Goal: Task Accomplishment & Management: Use online tool/utility

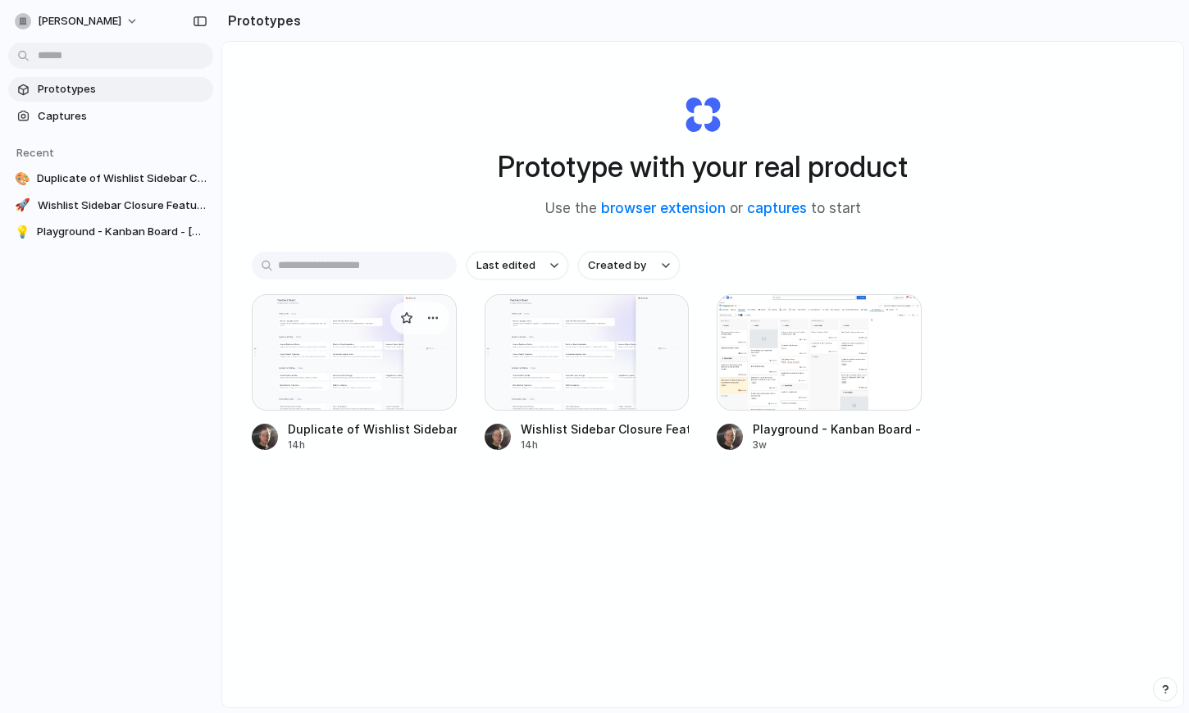
click at [379, 348] on div at bounding box center [354, 352] width 205 height 116
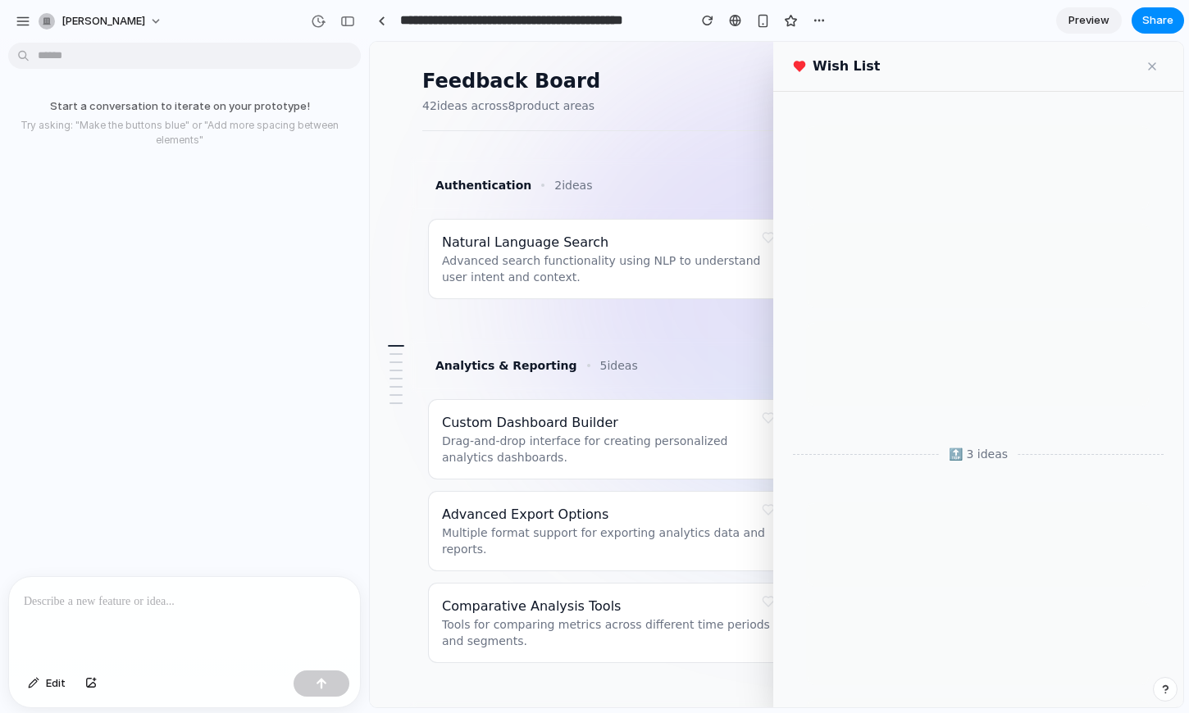
click at [763, 239] on button at bounding box center [768, 237] width 23 height 23
click at [348, 16] on div "button" at bounding box center [347, 21] width 15 height 11
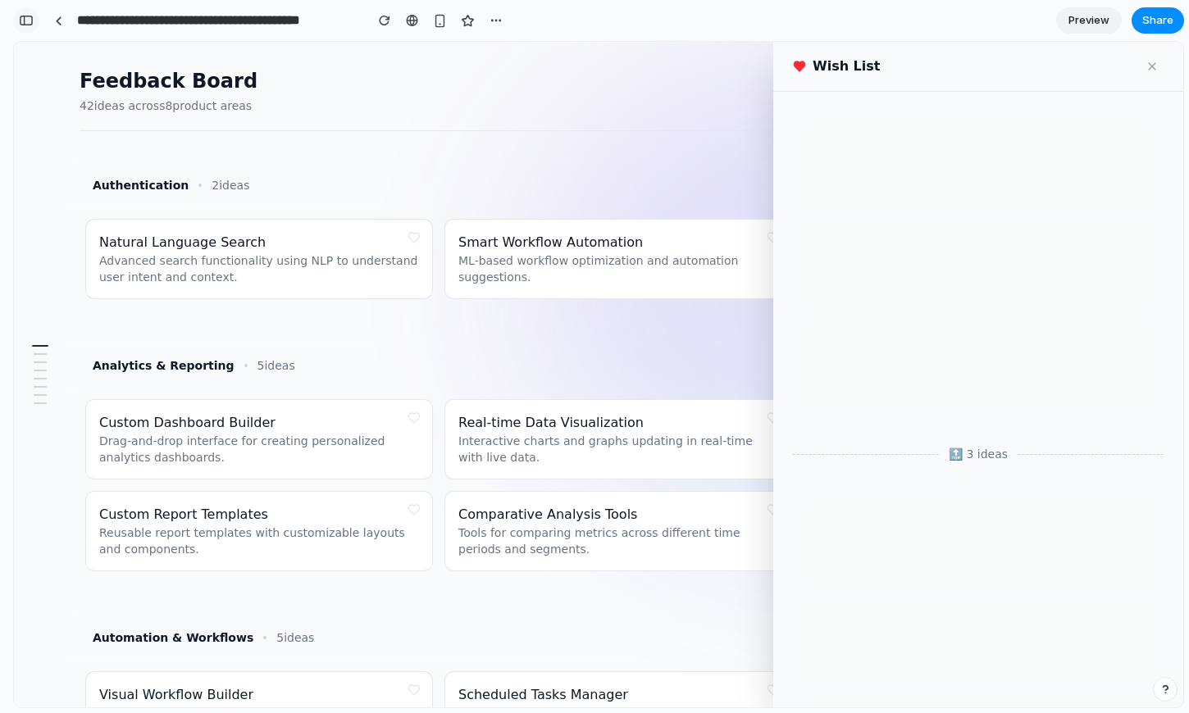
click at [29, 20] on div "button" at bounding box center [26, 20] width 15 height 11
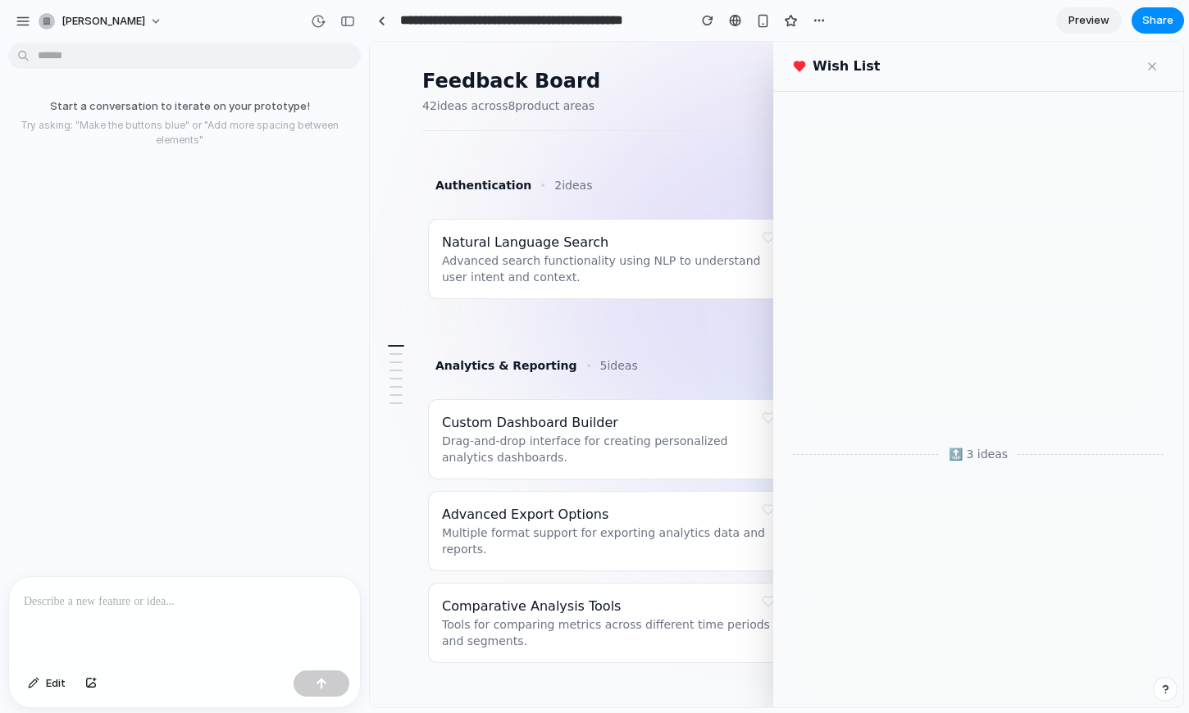
click at [117, 168] on div "Start a conversation to iterate on your prototype! Try asking: "Make the button…" at bounding box center [179, 312] width 359 height 527
click at [346, 16] on div "button" at bounding box center [347, 21] width 15 height 11
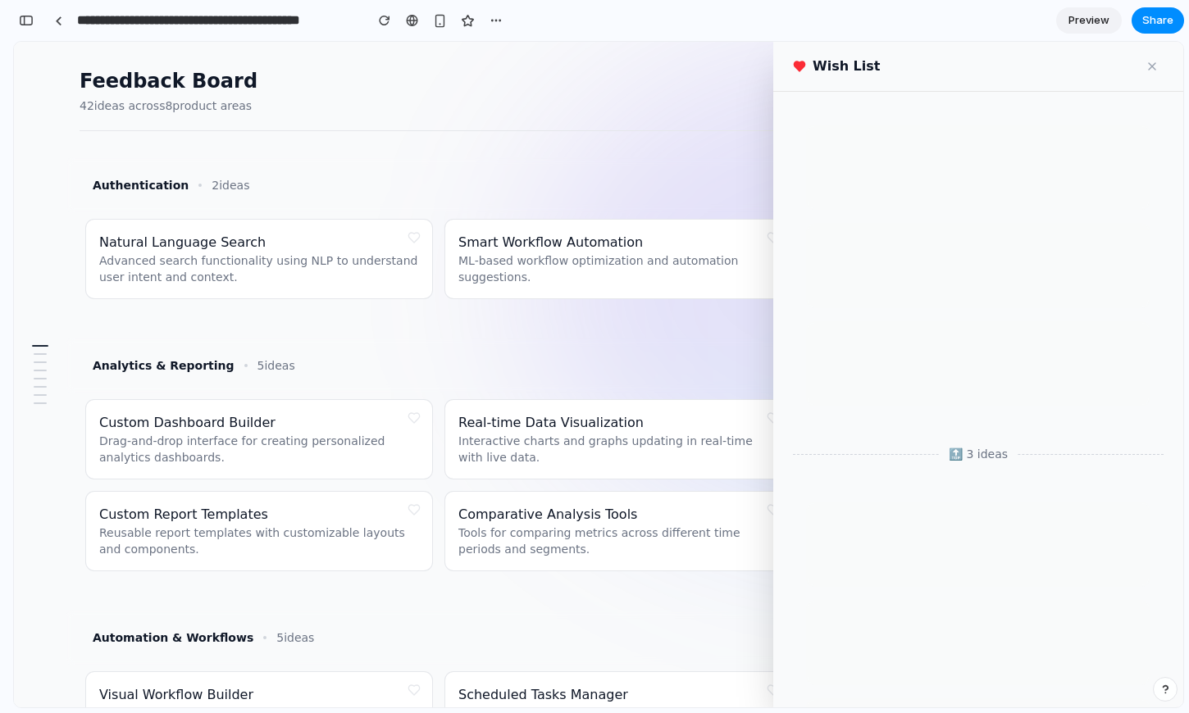
click at [415, 239] on button at bounding box center [414, 237] width 23 height 23
click at [413, 236] on button at bounding box center [414, 237] width 23 height 23
click at [413, 235] on button at bounding box center [414, 237] width 23 height 23
click at [414, 239] on button at bounding box center [414, 237] width 23 height 23
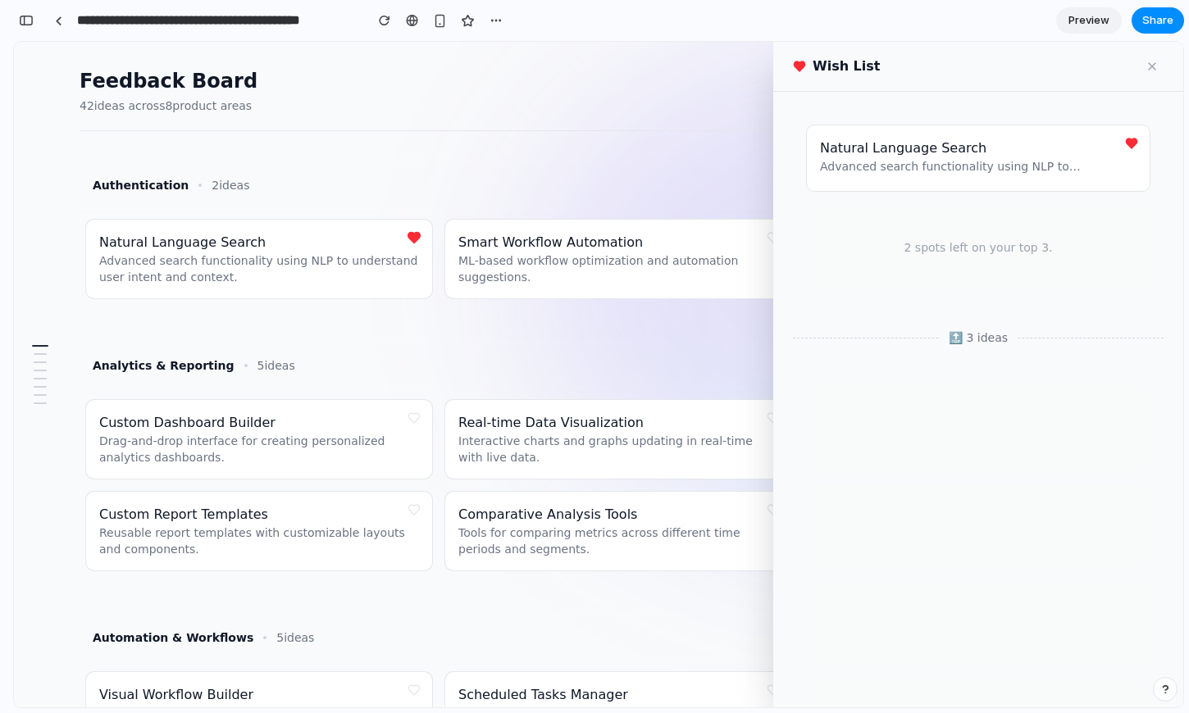
click at [418, 239] on button at bounding box center [414, 237] width 23 height 23
click at [1141, 148] on button at bounding box center [1131, 143] width 23 height 23
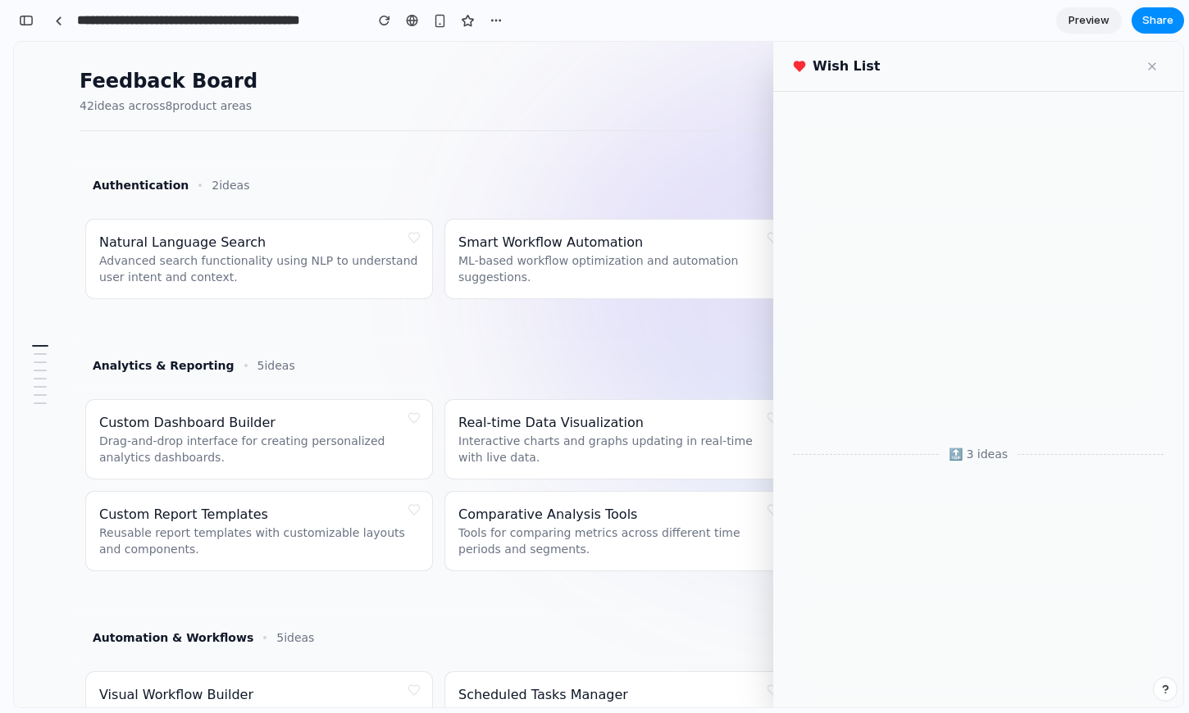
click at [417, 247] on button at bounding box center [414, 237] width 23 height 23
click at [1148, 66] on button at bounding box center [1152, 66] width 23 height 23
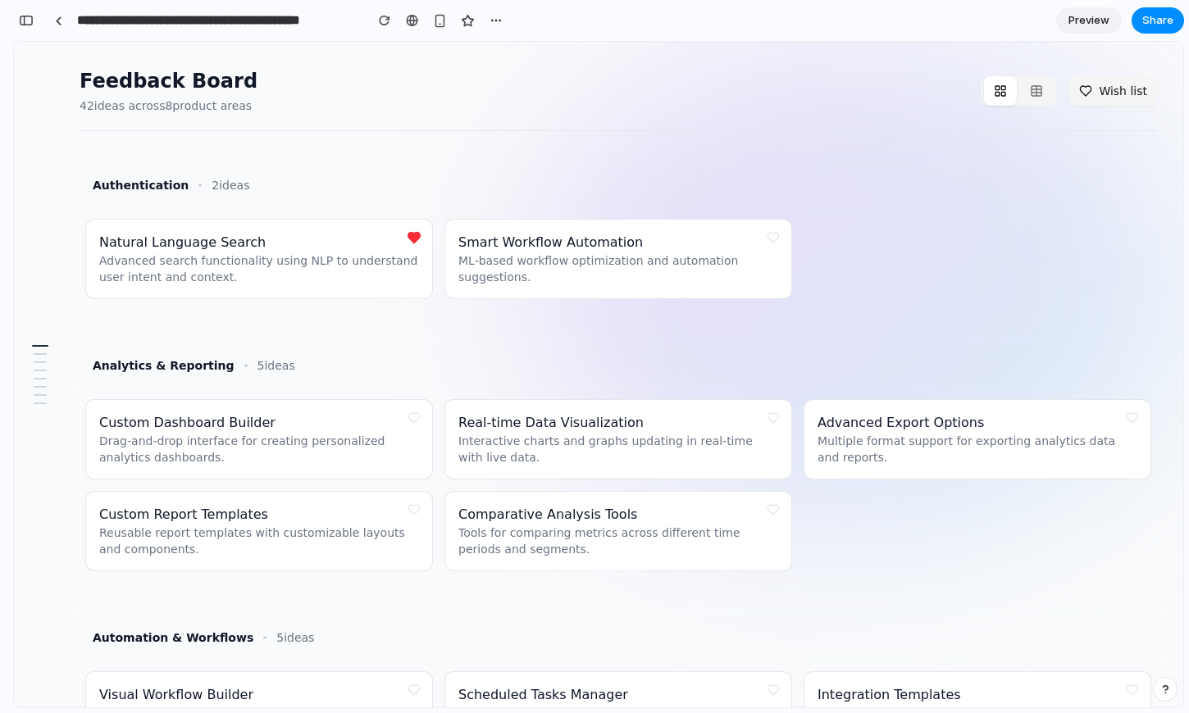
click at [1108, 95] on button "Wish list" at bounding box center [1113, 91] width 88 height 30
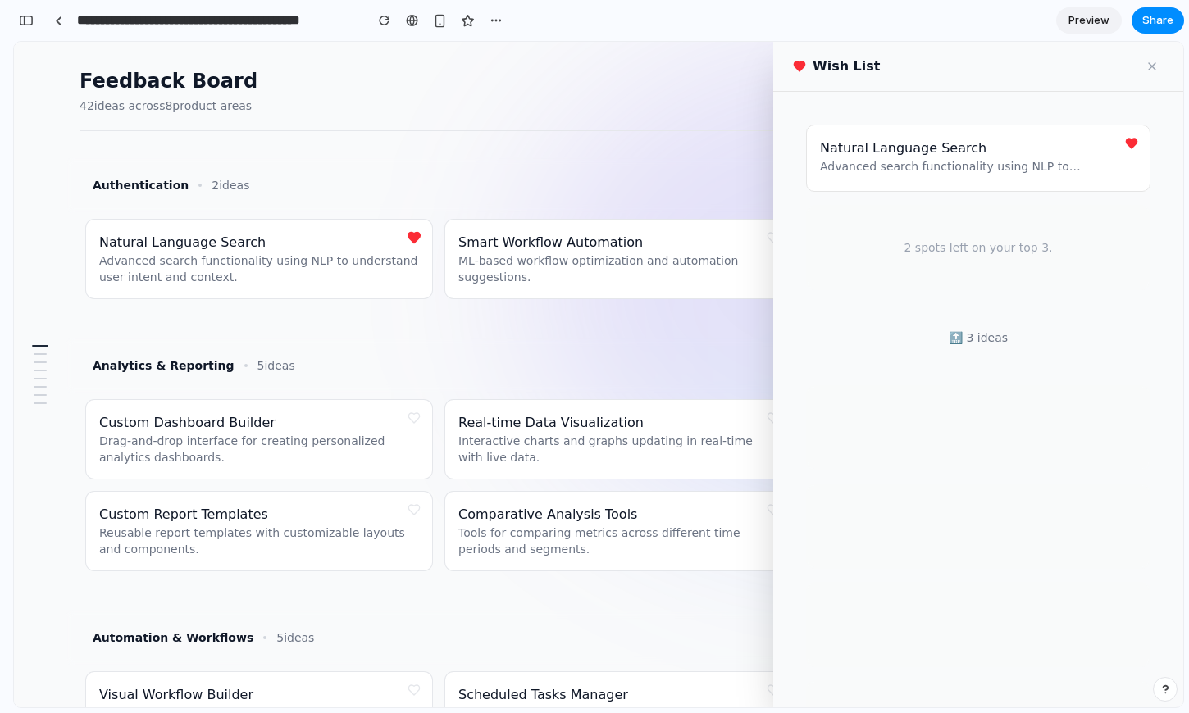
click at [1147, 68] on button at bounding box center [1152, 66] width 23 height 23
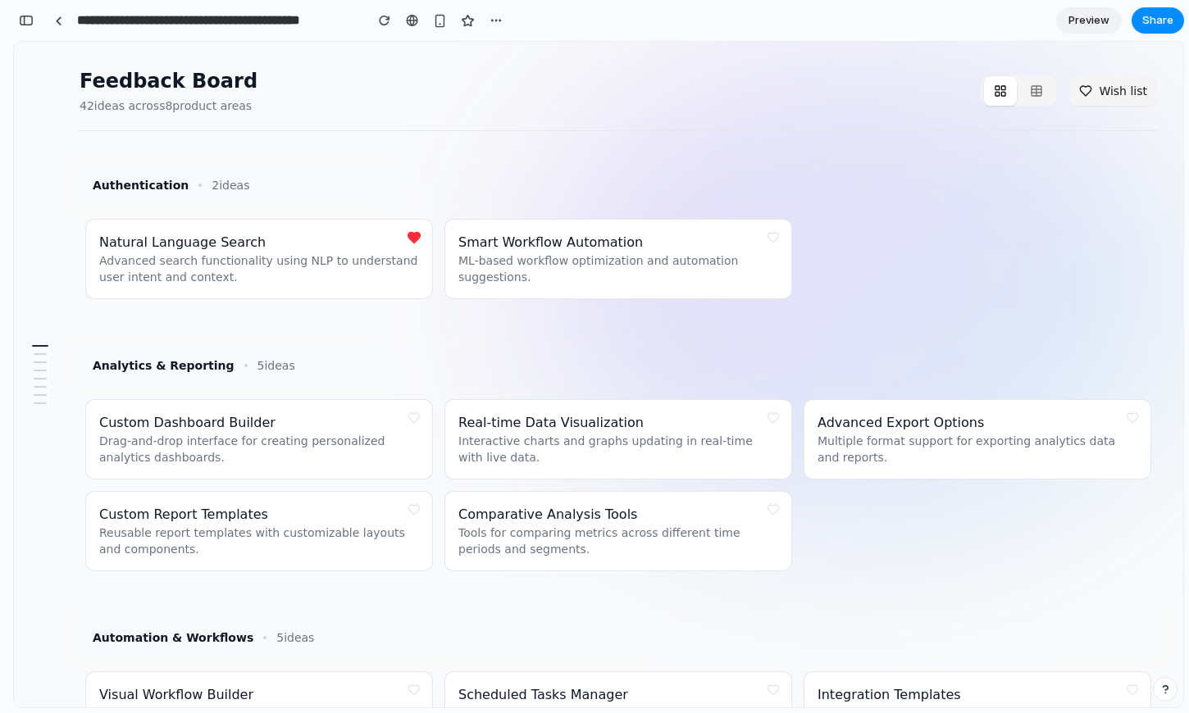
click at [1111, 102] on button "Wish list" at bounding box center [1113, 91] width 88 height 30
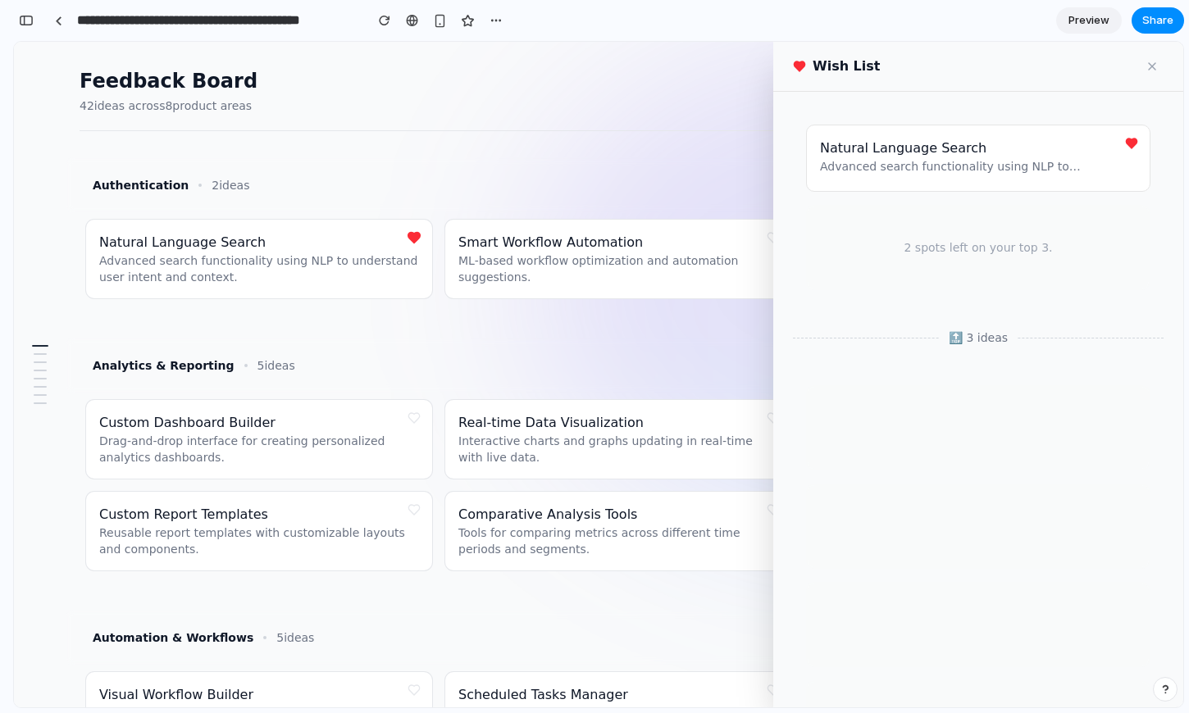
click at [1150, 64] on button at bounding box center [1152, 66] width 23 height 23
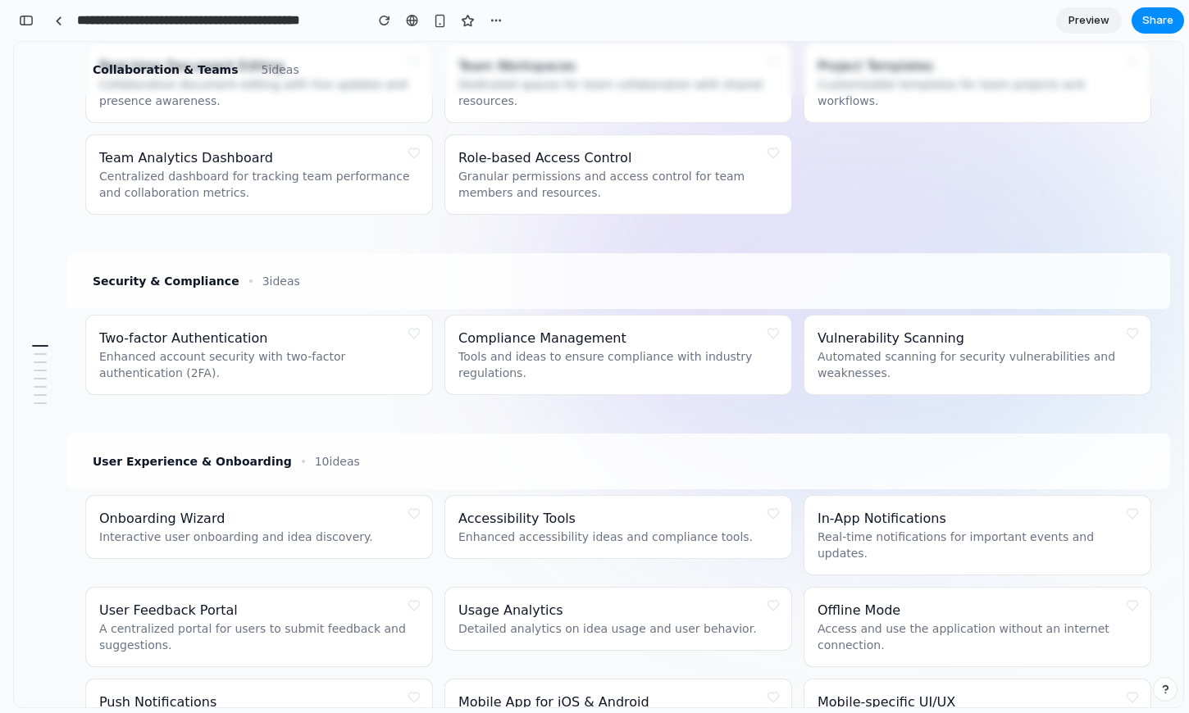
scroll to position [957, 0]
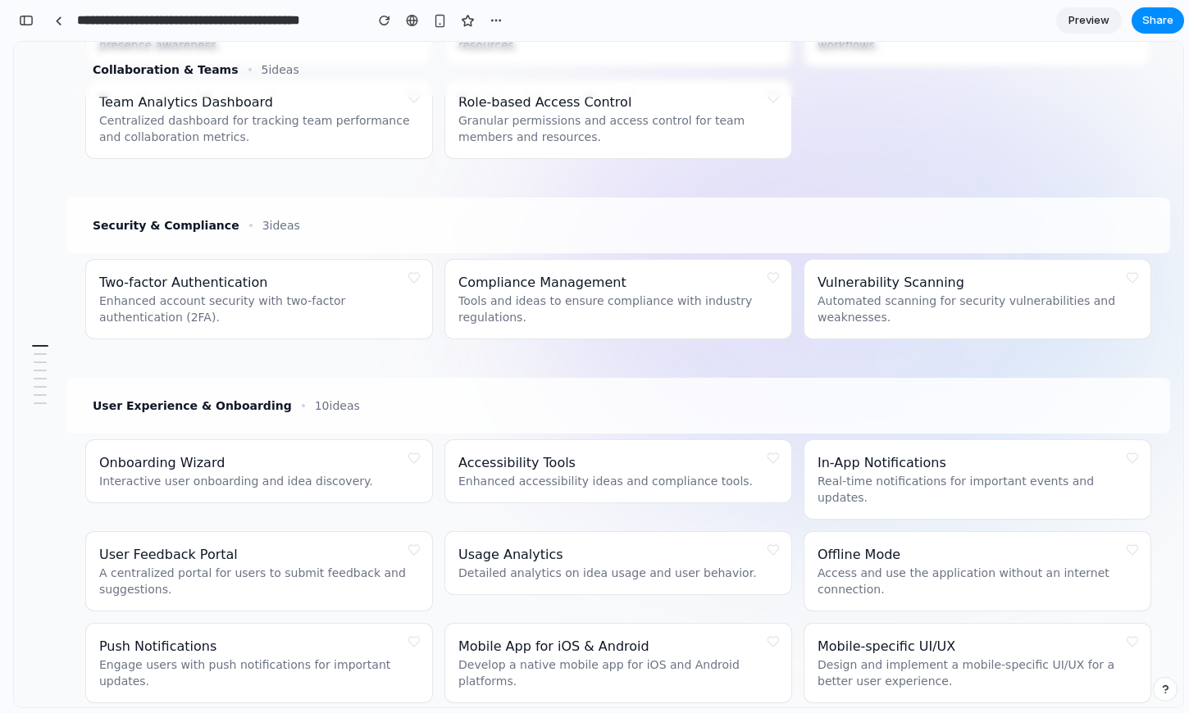
click at [41, 366] on div at bounding box center [40, 375] width 26 height 72
click at [41, 362] on div at bounding box center [40, 363] width 13 height 2
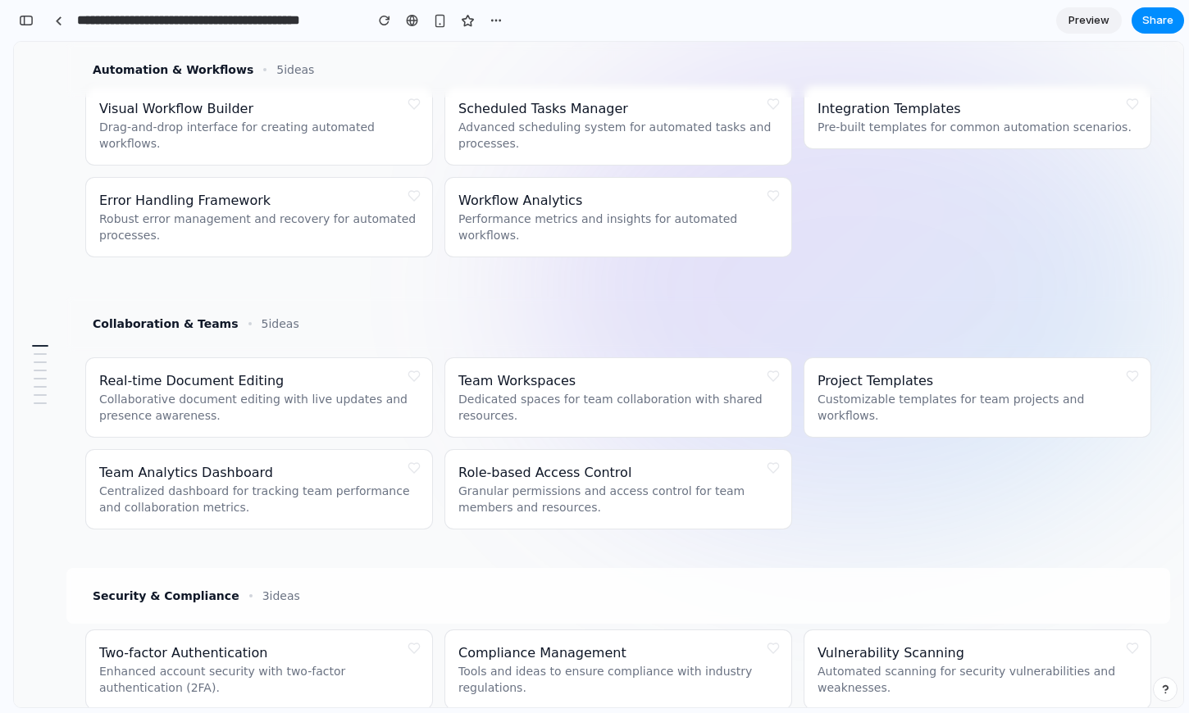
scroll to position [568, 0]
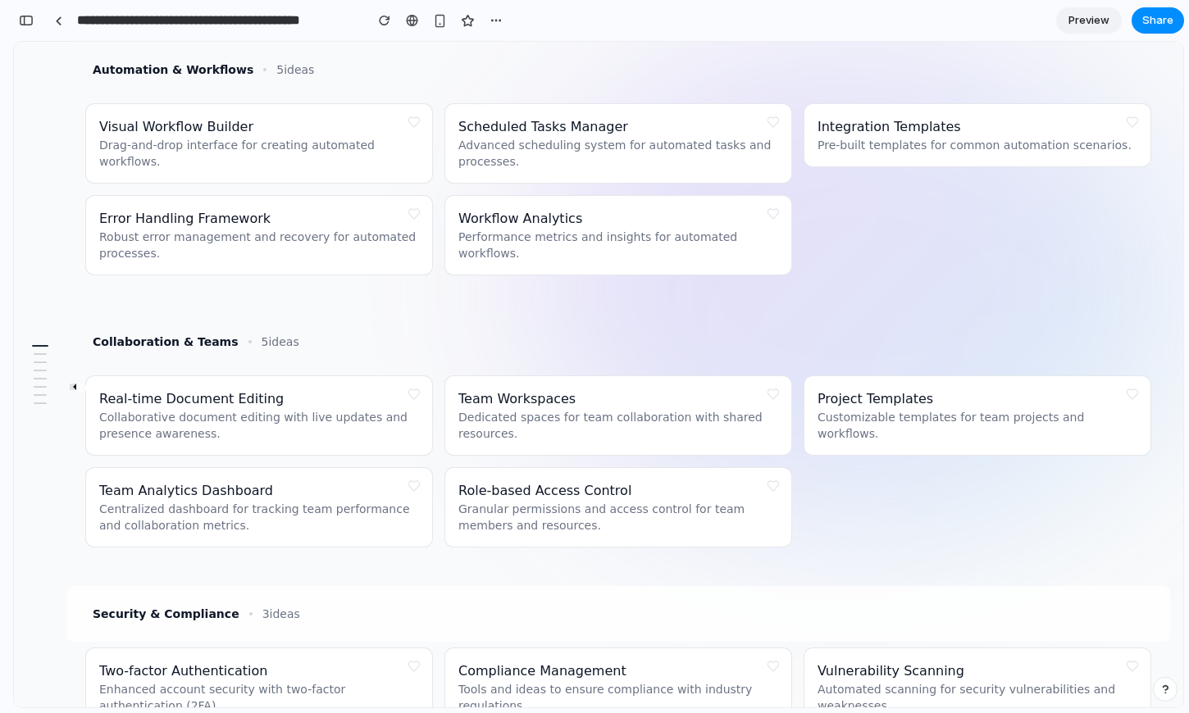
click at [39, 388] on div at bounding box center [40, 387] width 13 height 2
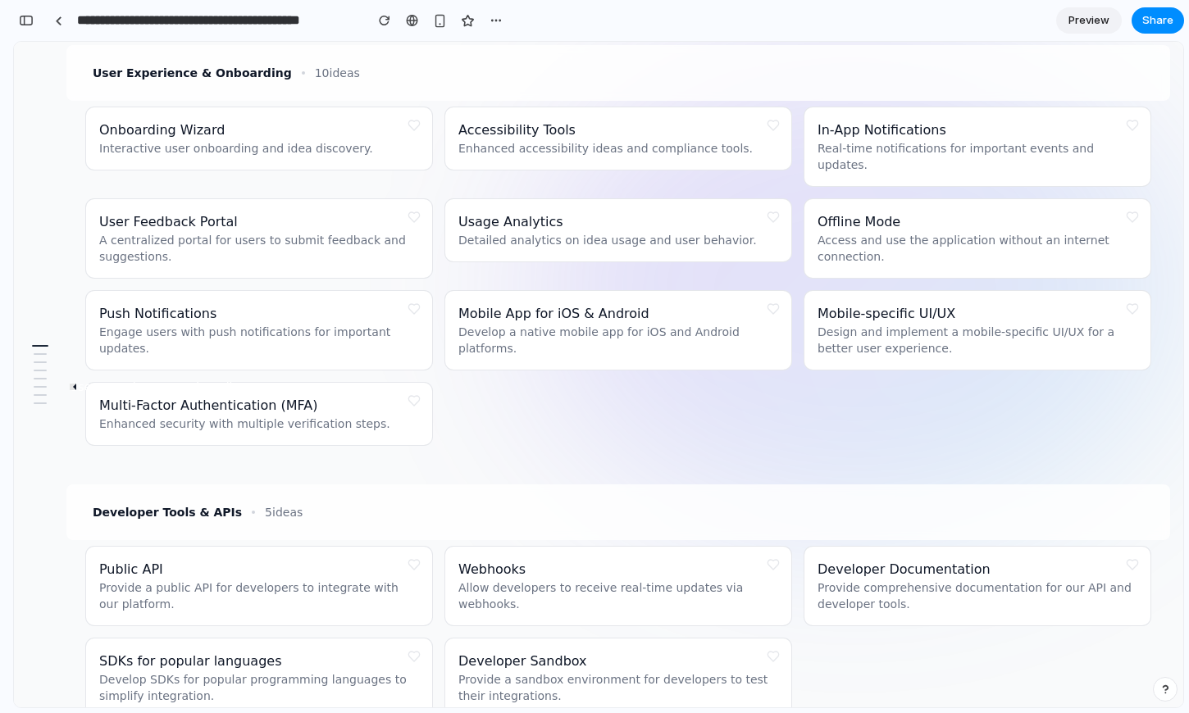
scroll to position [1293, 0]
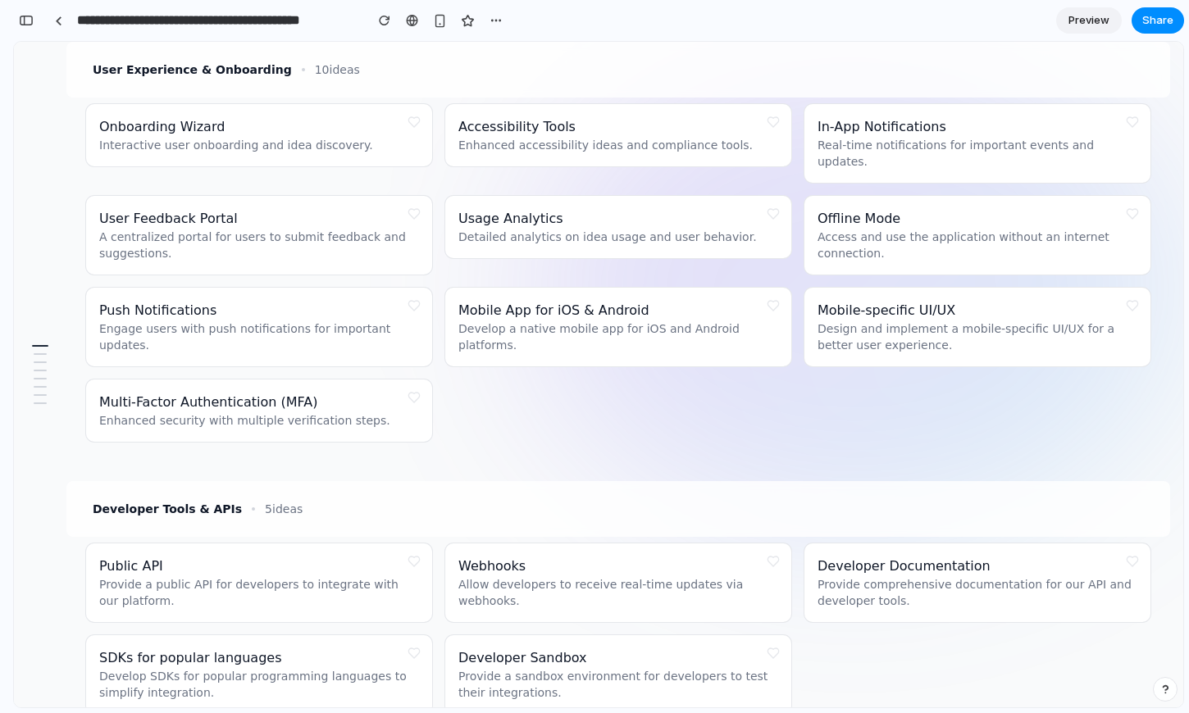
click at [42, 373] on div at bounding box center [40, 375] width 26 height 72
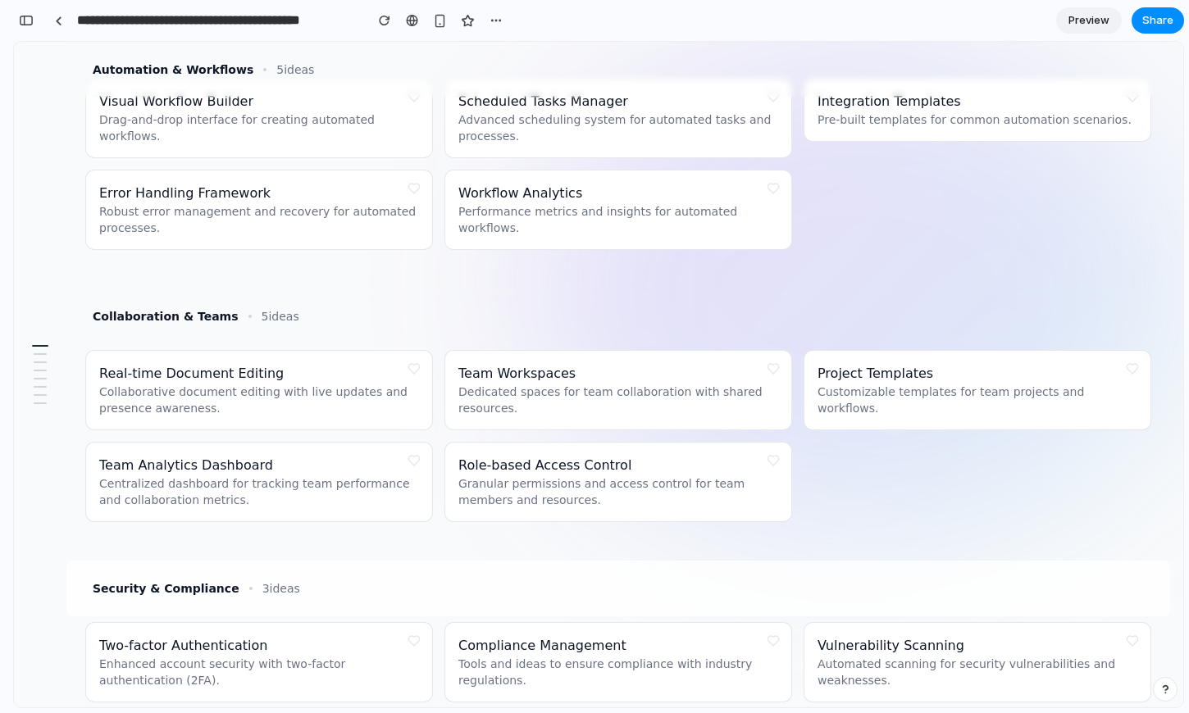
scroll to position [0, 0]
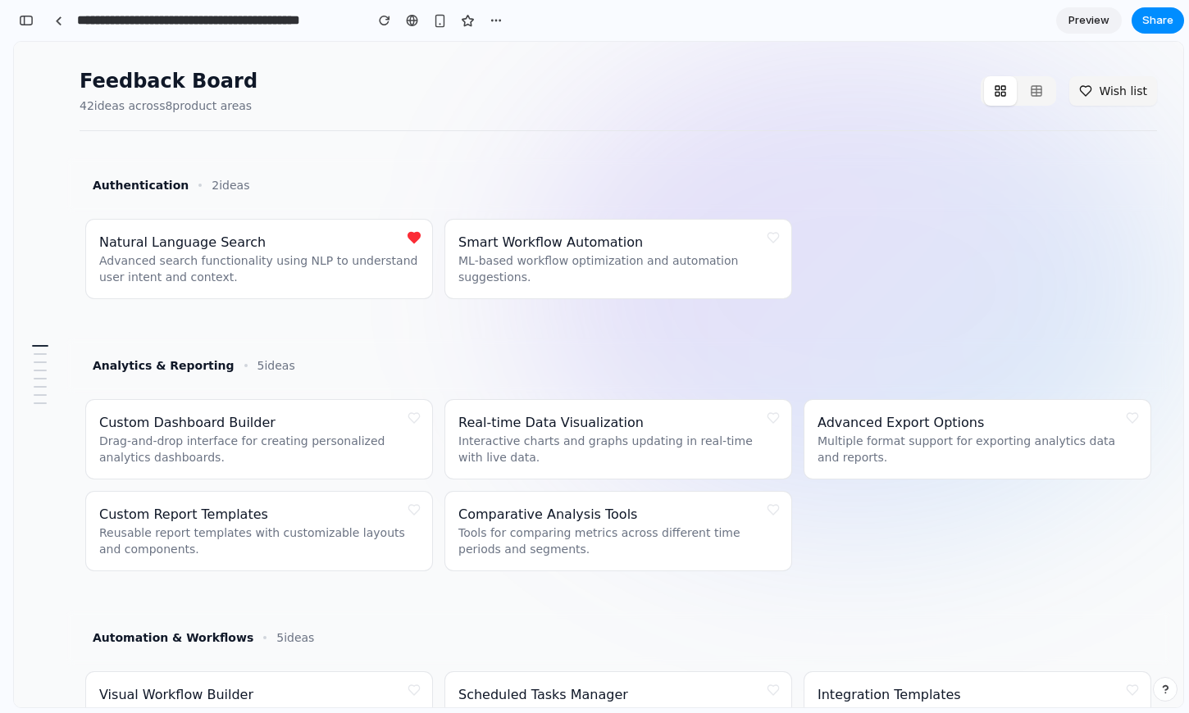
click at [1037, 84] on icon "button" at bounding box center [1036, 90] width 13 height 13
click at [1037, 90] on icon "button" at bounding box center [1036, 90] width 13 height 13
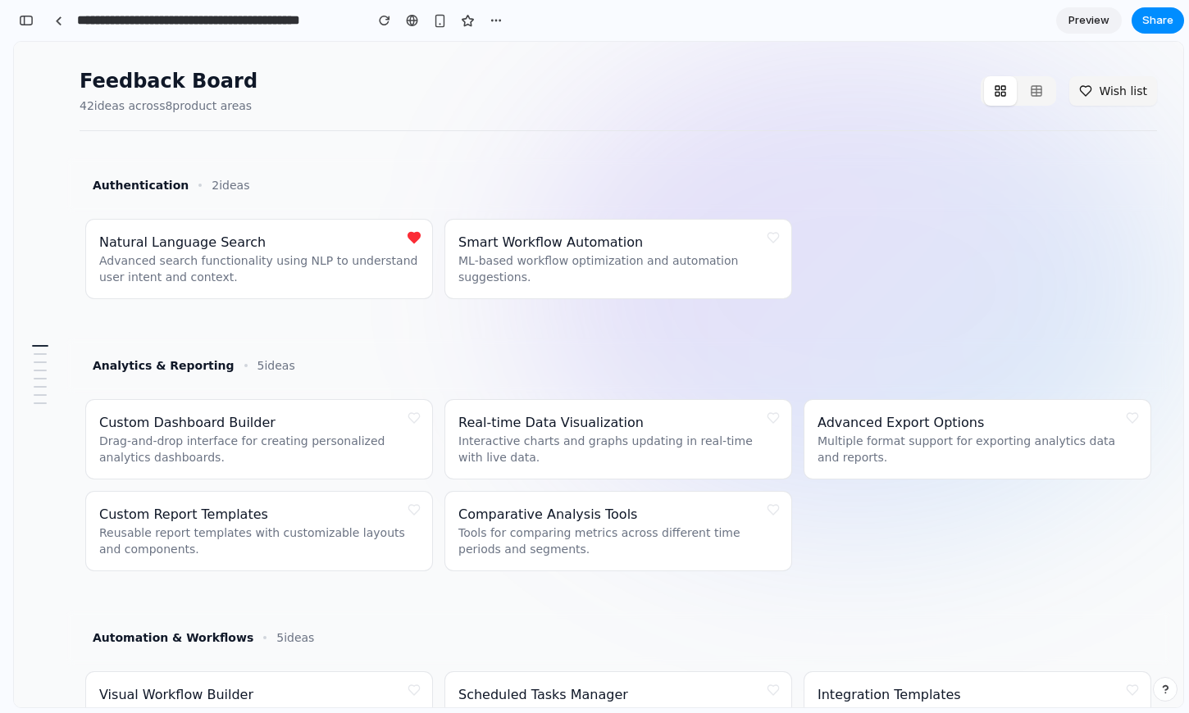
click at [1028, 91] on button "button" at bounding box center [1036, 91] width 33 height 30
click at [1047, 93] on button "button" at bounding box center [1036, 91] width 33 height 30
drag, startPoint x: 1018, startPoint y: 95, endPoint x: 1027, endPoint y: 98, distance: 10.1
click at [1017, 95] on button "button" at bounding box center [1000, 91] width 33 height 30
click at [1031, 98] on button "button" at bounding box center [1036, 91] width 33 height 30
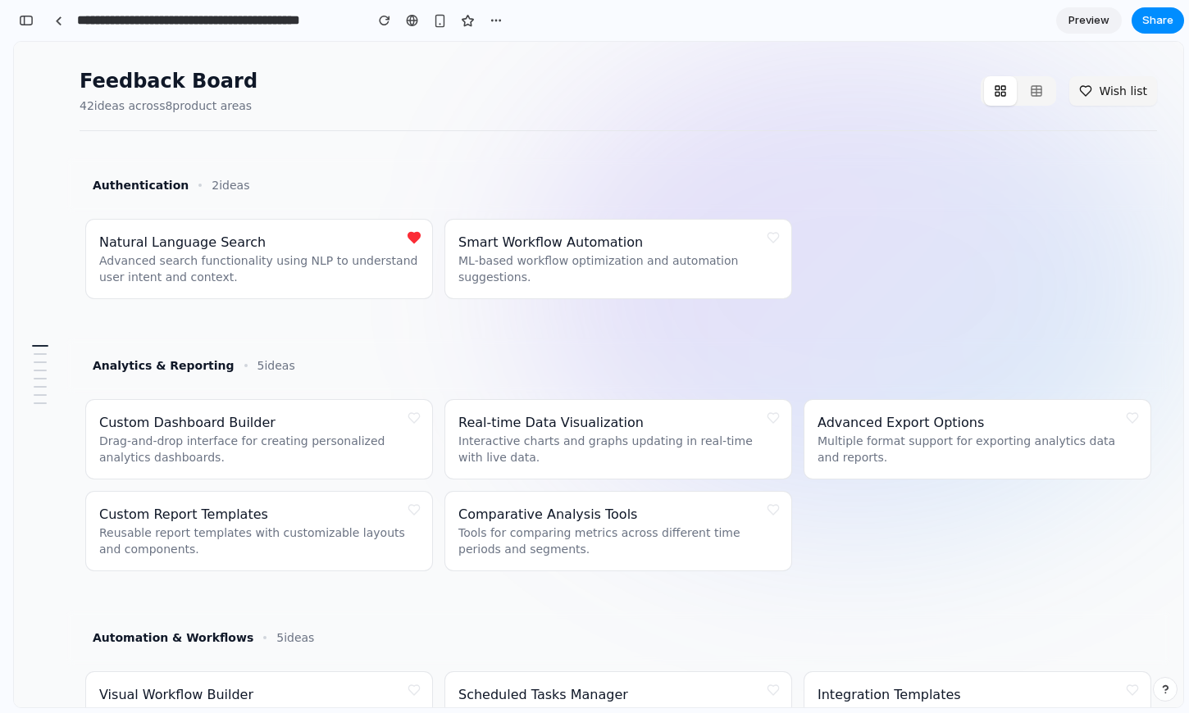
click at [1012, 105] on button "button" at bounding box center [1000, 91] width 33 height 30
click at [1031, 105] on button "button" at bounding box center [1036, 91] width 33 height 30
click at [1041, 110] on div "Feedback Board 42 ideas across 8 product areas Wish list" at bounding box center [618, 99] width 1077 height 63
click at [1019, 98] on div at bounding box center [1018, 91] width 75 height 30
click at [1038, 89] on icon "button" at bounding box center [1036, 89] width 10 height 0
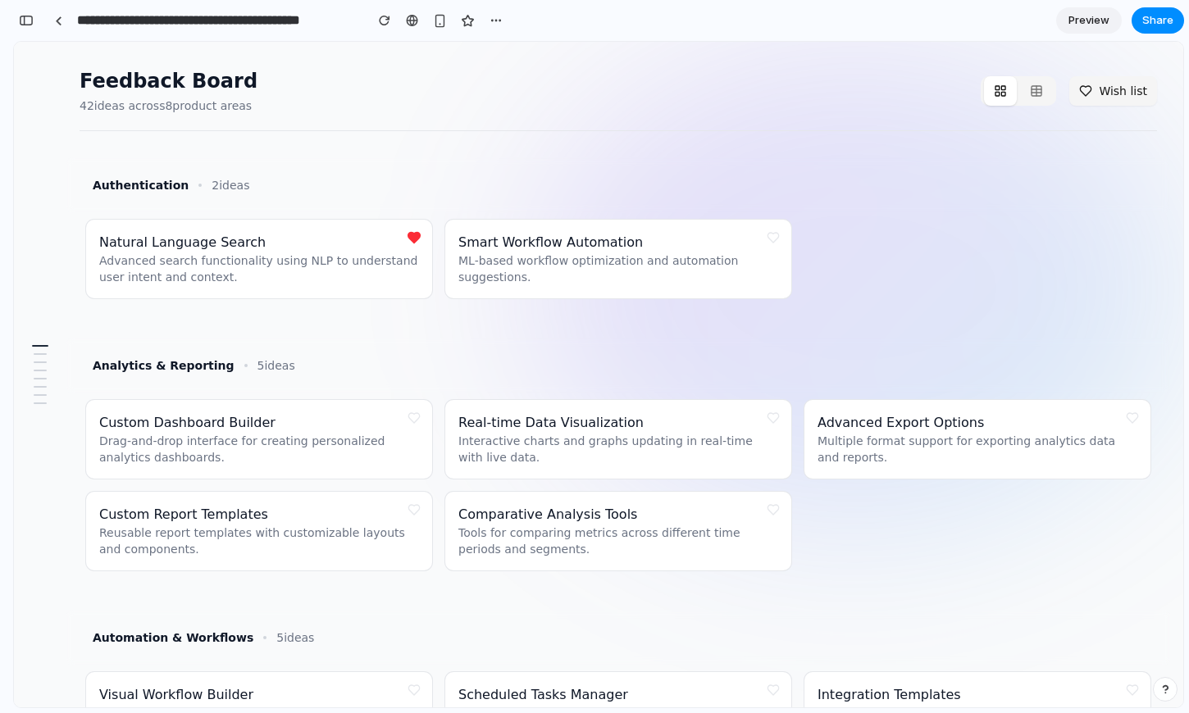
click at [1095, 92] on button "Wish list" at bounding box center [1113, 91] width 88 height 30
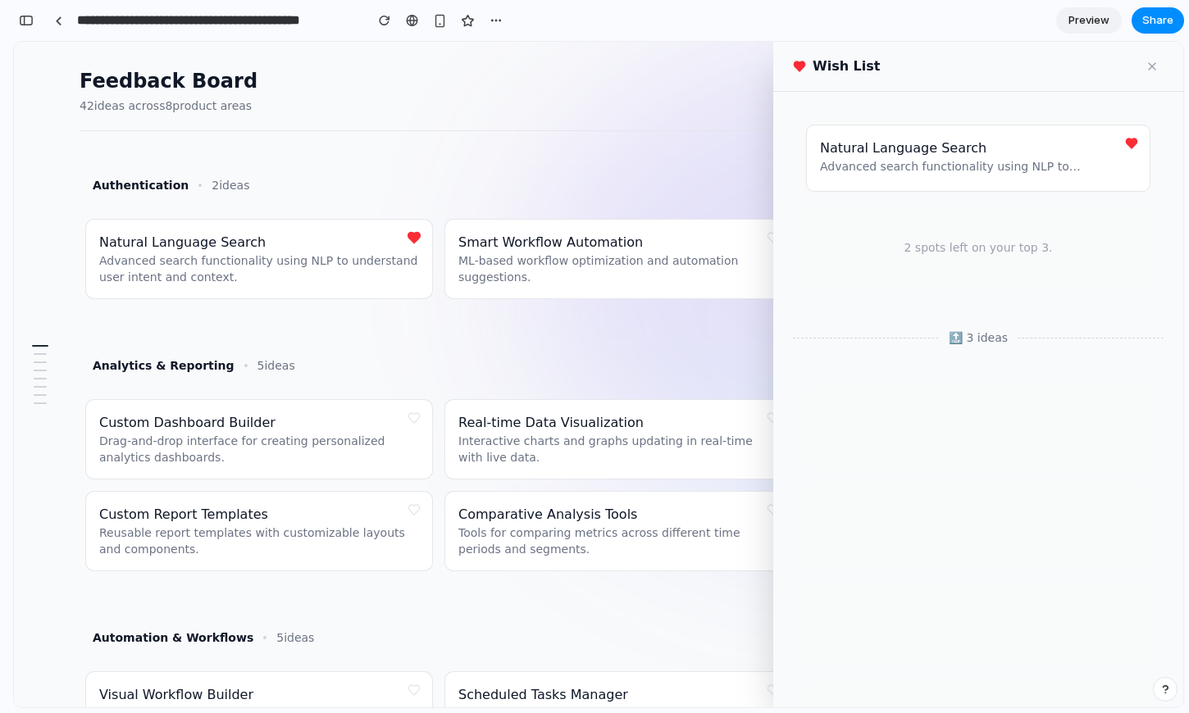
click at [1080, 96] on div "Natural Language Search Advanced search functionality using NLP to understand u…" at bounding box center [978, 400] width 410 height 616
click at [1145, 65] on button at bounding box center [1152, 66] width 23 height 23
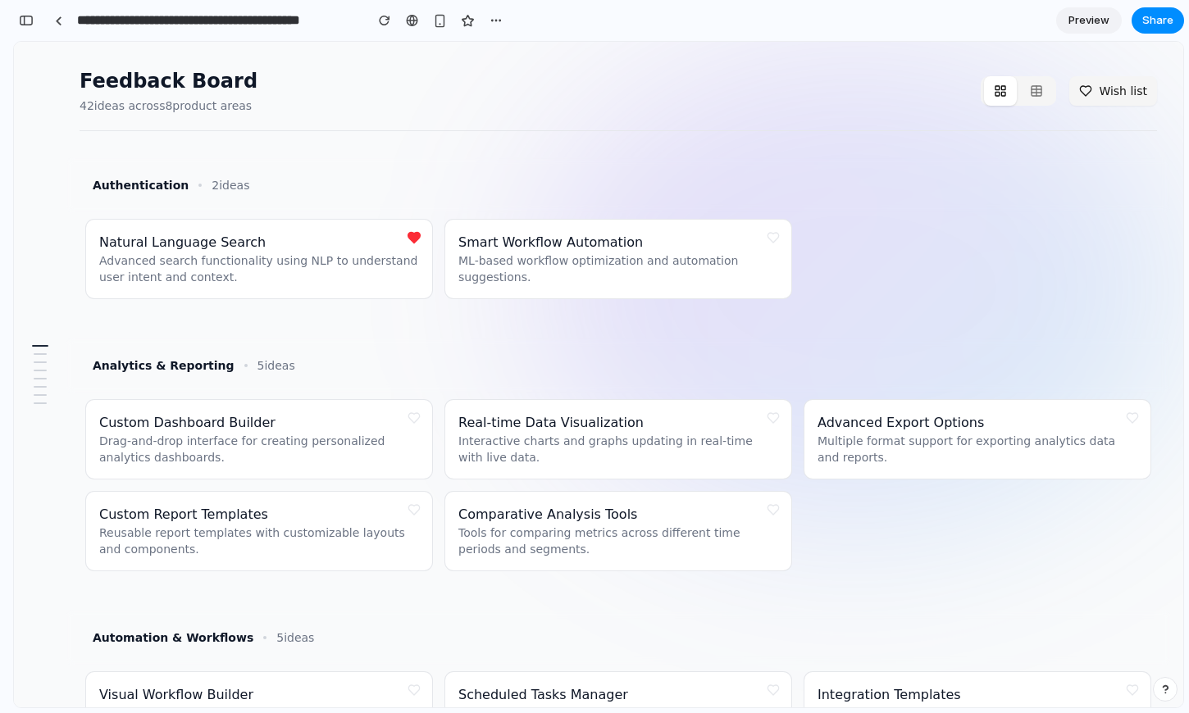
click at [1104, 87] on button "Wish list" at bounding box center [1113, 91] width 88 height 30
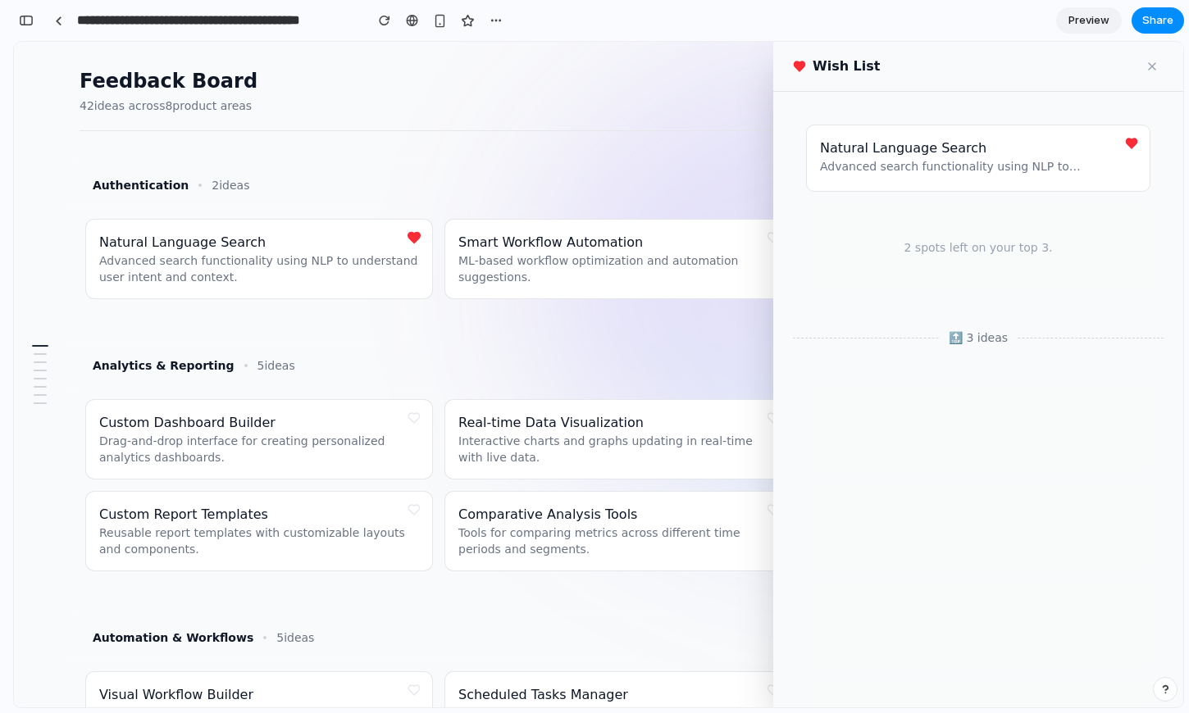
click at [1143, 69] on button at bounding box center [1152, 66] width 23 height 23
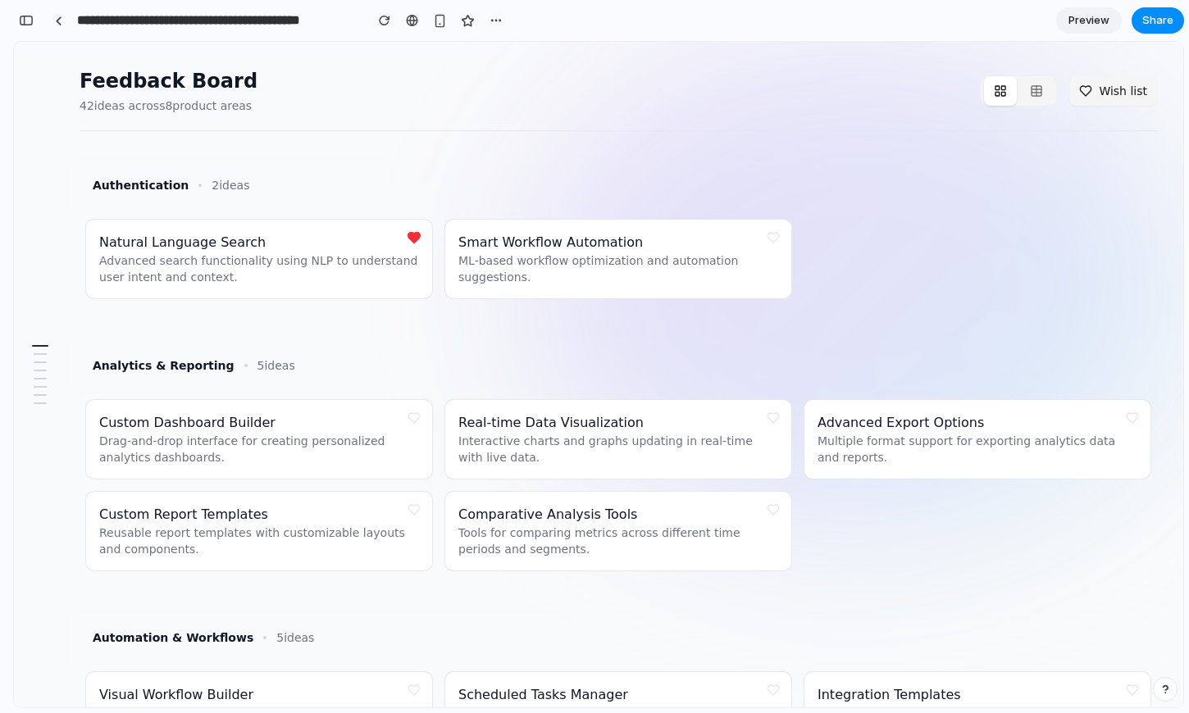
click at [730, 234] on div "Smart Workflow Automation ML-based workflow optimization and automation suggest…" at bounding box center [618, 259] width 320 height 52
click at [1021, 97] on div at bounding box center [1018, 91] width 75 height 30
click at [1067, 98] on div "Wish list" at bounding box center [1069, 91] width 176 height 30
click at [1041, 94] on rect "button" at bounding box center [1036, 91] width 10 height 10
click at [1086, 88] on button "Wish list" at bounding box center [1113, 91] width 88 height 30
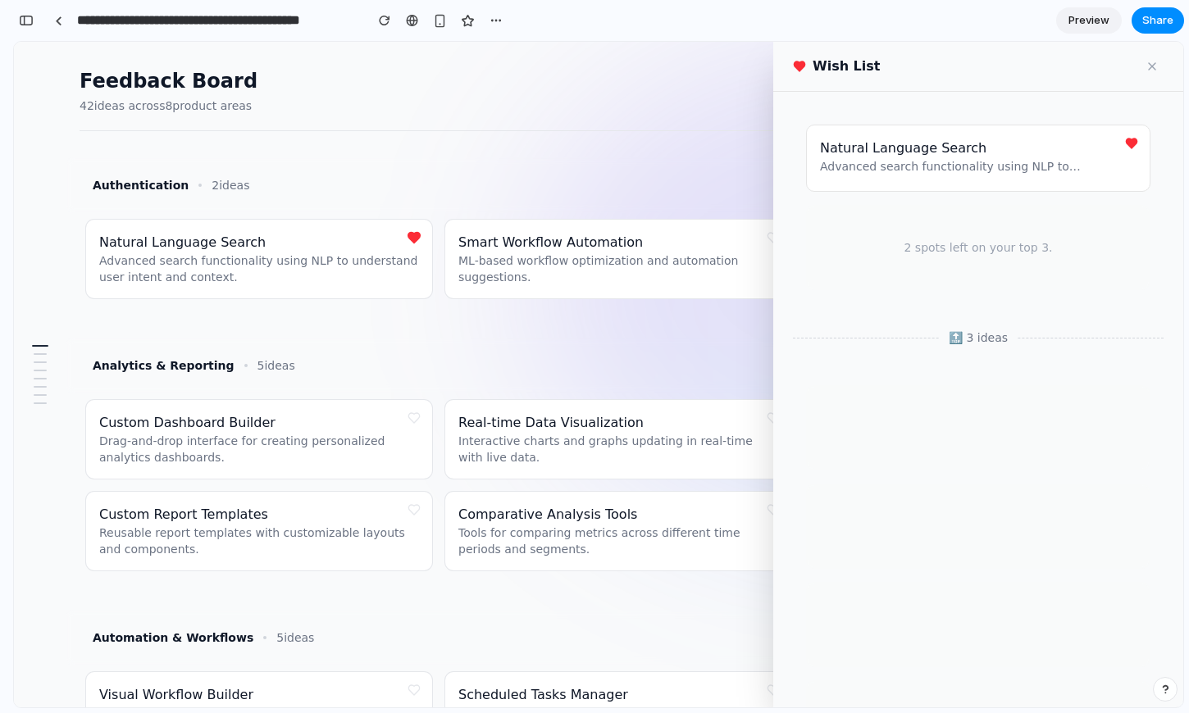
click at [1086, 88] on div "Wish List" at bounding box center [978, 67] width 410 height 50
click at [1144, 67] on button at bounding box center [1152, 66] width 23 height 23
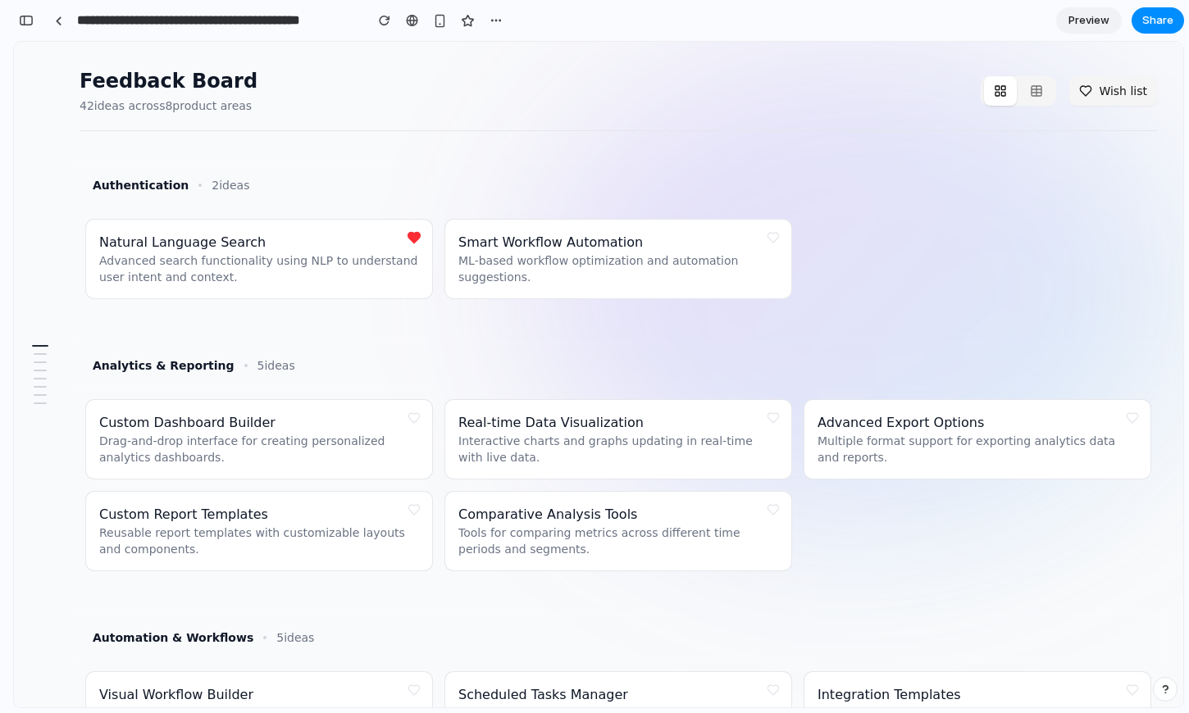
click at [529, 364] on div "Analytics & Reporting 5 ideas" at bounding box center [618, 366] width 1064 height 30
click at [775, 234] on button at bounding box center [773, 237] width 23 height 23
click at [773, 237] on button at bounding box center [773, 237] width 23 height 23
click at [775, 239] on button at bounding box center [773, 237] width 23 height 23
click at [774, 414] on button at bounding box center [773, 418] width 23 height 23
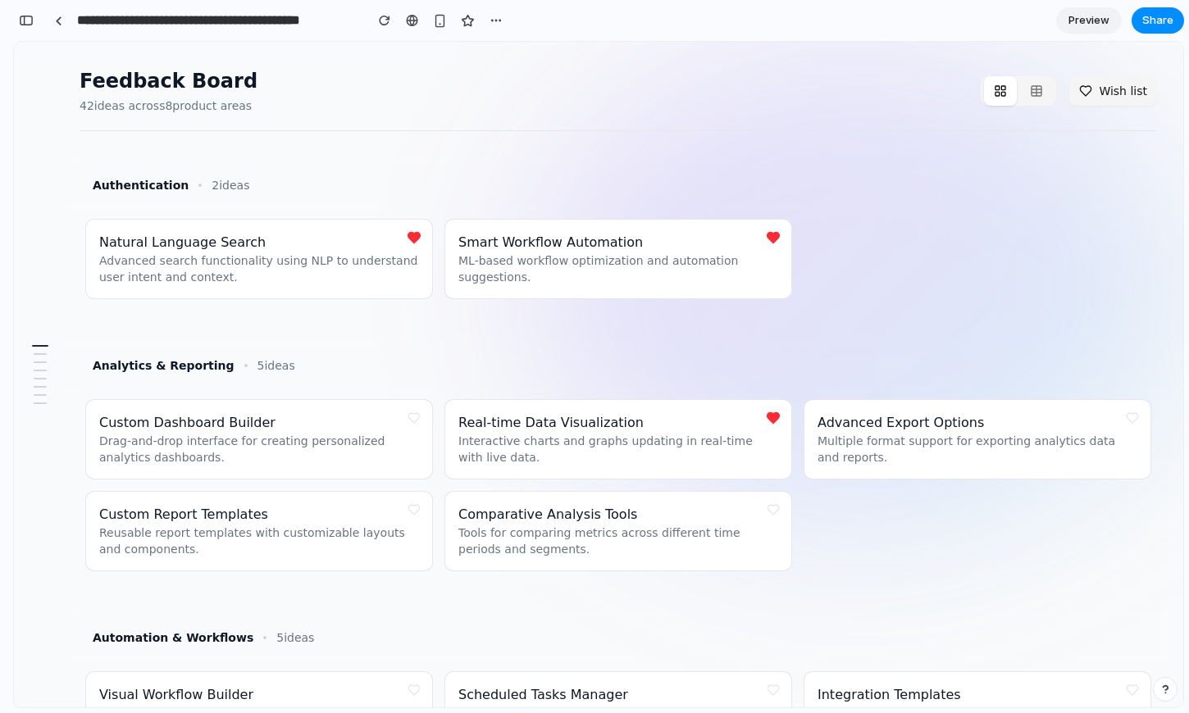
click at [773, 422] on button at bounding box center [773, 418] width 23 height 23
click at [772, 412] on button at bounding box center [773, 418] width 23 height 23
click at [781, 417] on button at bounding box center [773, 418] width 23 height 23
click at [773, 423] on button at bounding box center [773, 418] width 23 height 23
click at [776, 423] on button at bounding box center [773, 418] width 23 height 23
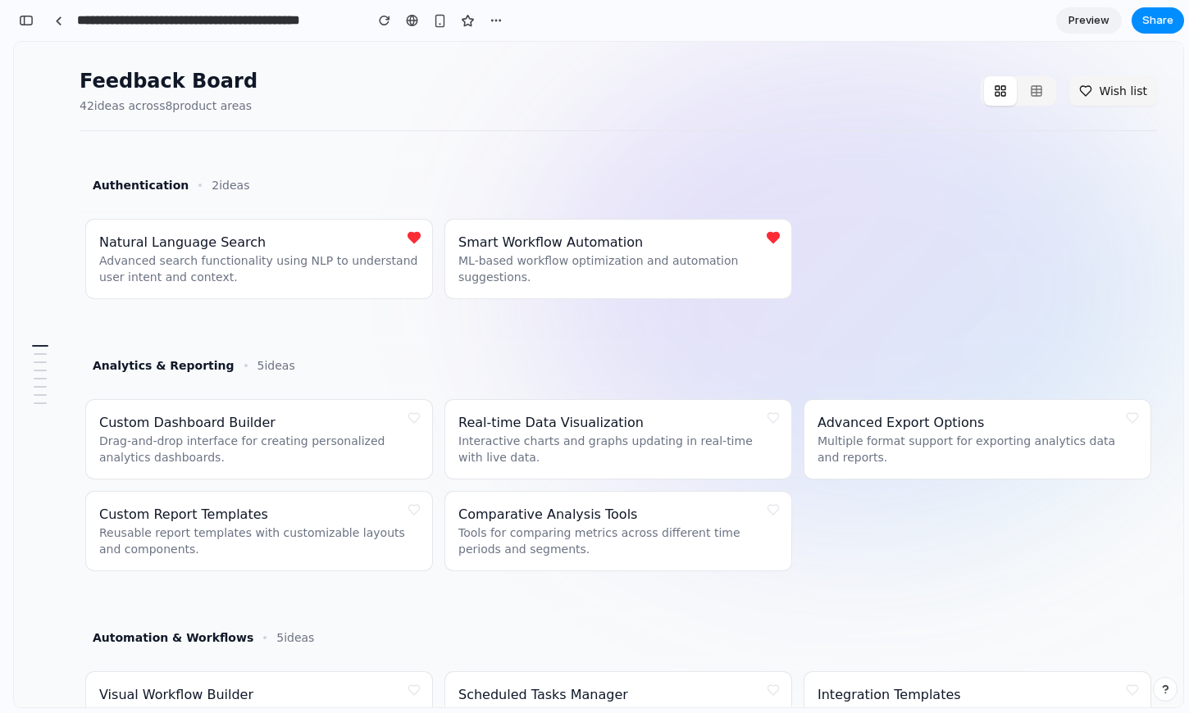
click at [778, 425] on button at bounding box center [773, 418] width 23 height 23
click at [773, 239] on button at bounding box center [773, 237] width 23 height 23
click at [774, 247] on button at bounding box center [773, 237] width 23 height 23
click at [31, 22] on div "button" at bounding box center [26, 20] width 15 height 11
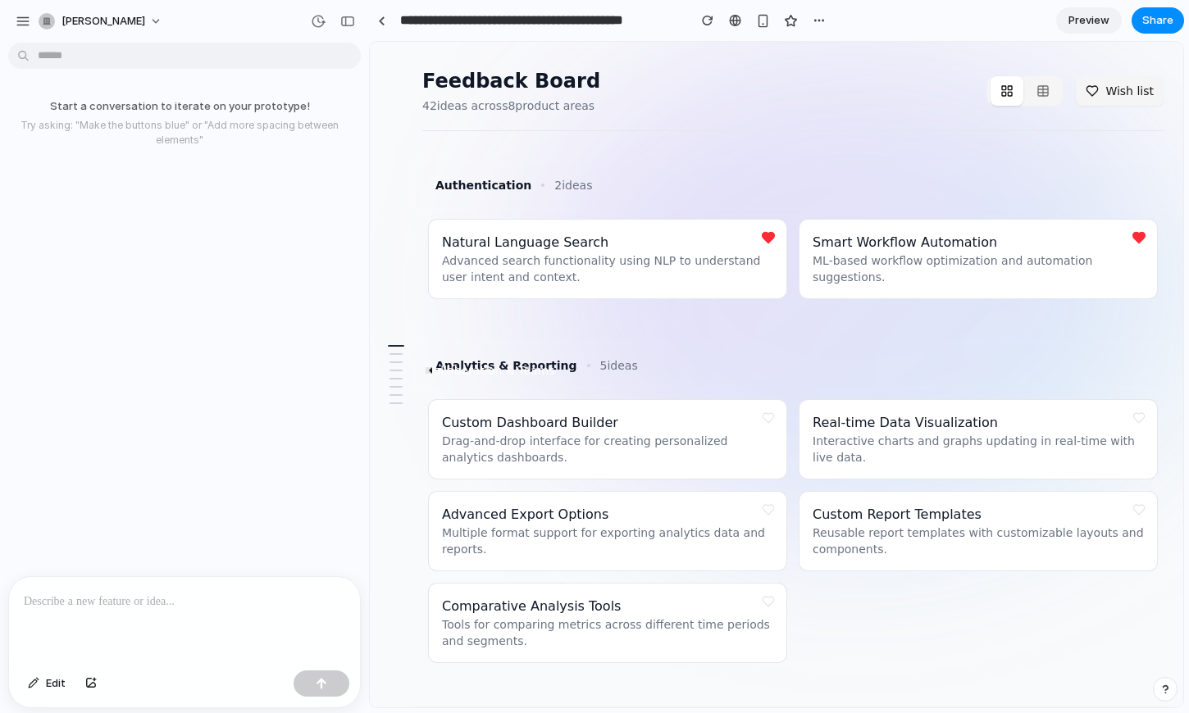
click at [397, 371] on div at bounding box center [395, 371] width 13 height 2
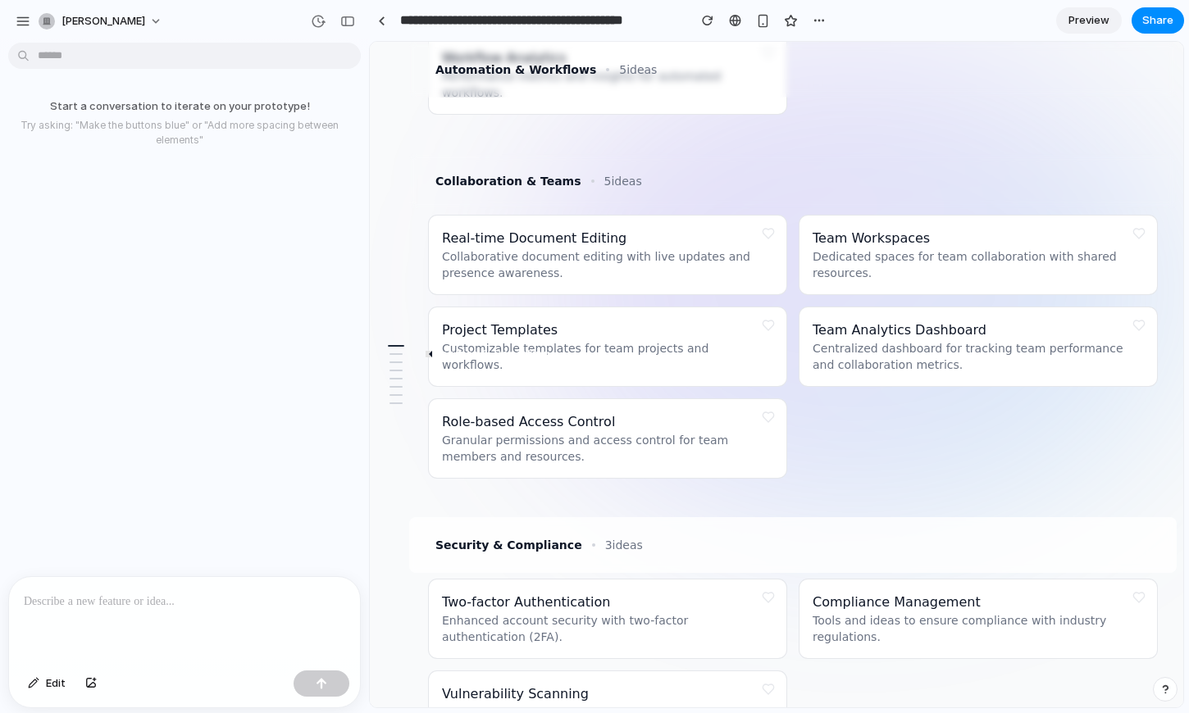
scroll to position [1008, 0]
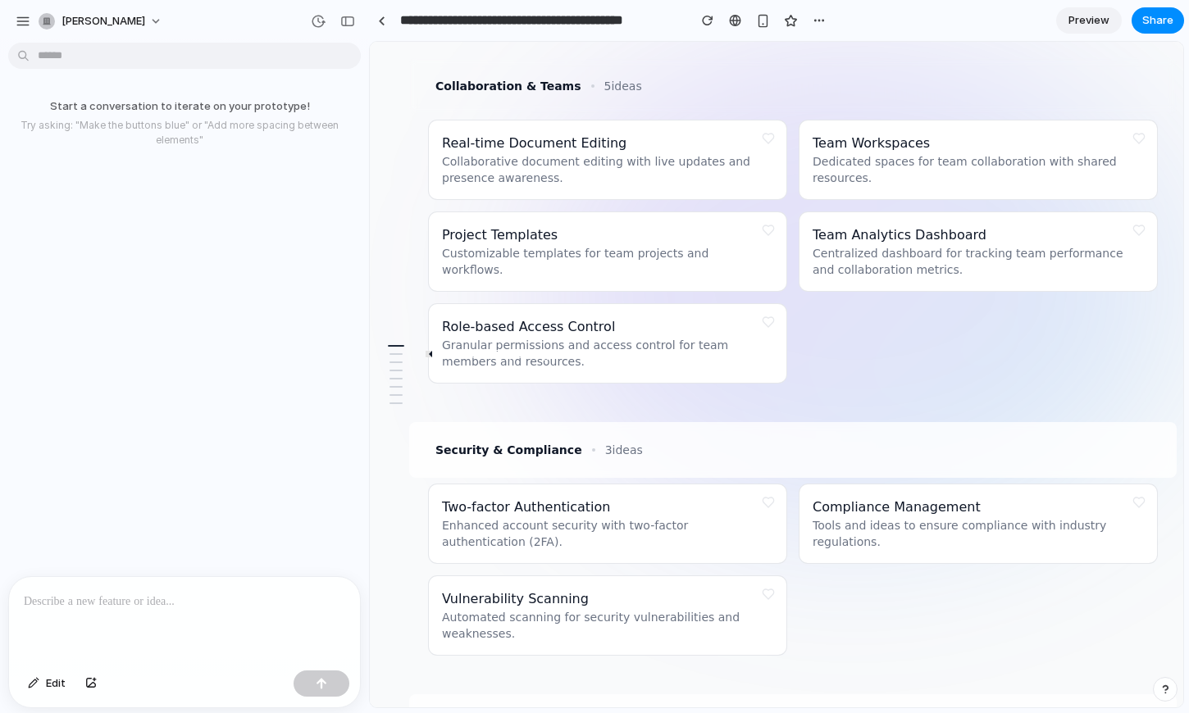
click at [394, 352] on div "Analytics & Reporting" at bounding box center [396, 375] width 26 height 72
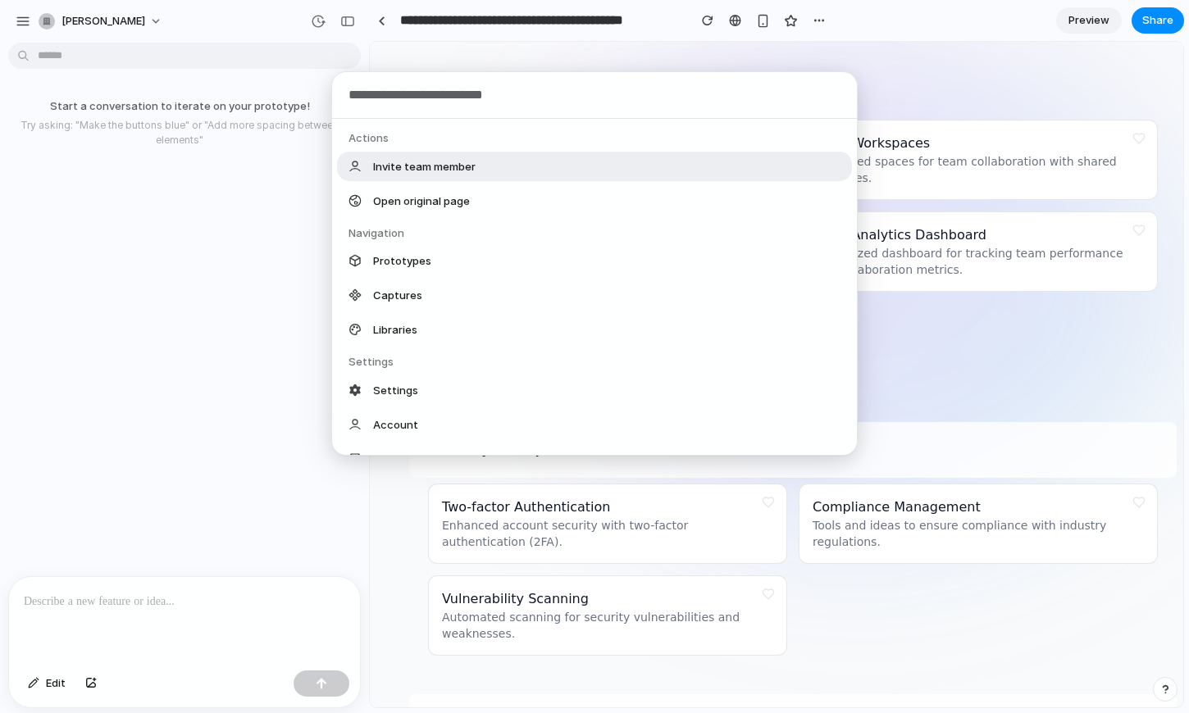
click at [154, 57] on body "**********" at bounding box center [594, 356] width 1189 height 713
click at [129, 597] on div "Actions Invite team member Open original page Navigation Prototypes Captures Li…" at bounding box center [594, 356] width 1189 height 713
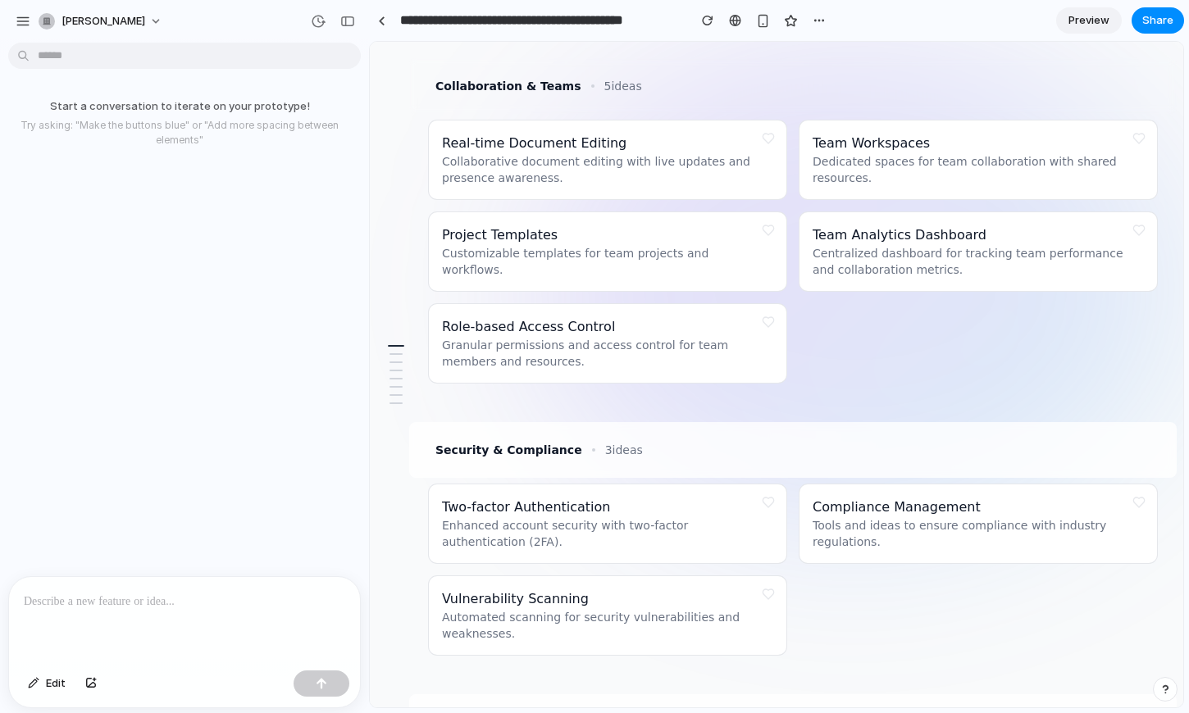
click at [129, 599] on p at bounding box center [184, 602] width 321 height 20
click at [808, 82] on div "Collaboration & Teams 5 ideas" at bounding box center [793, 86] width 728 height 30
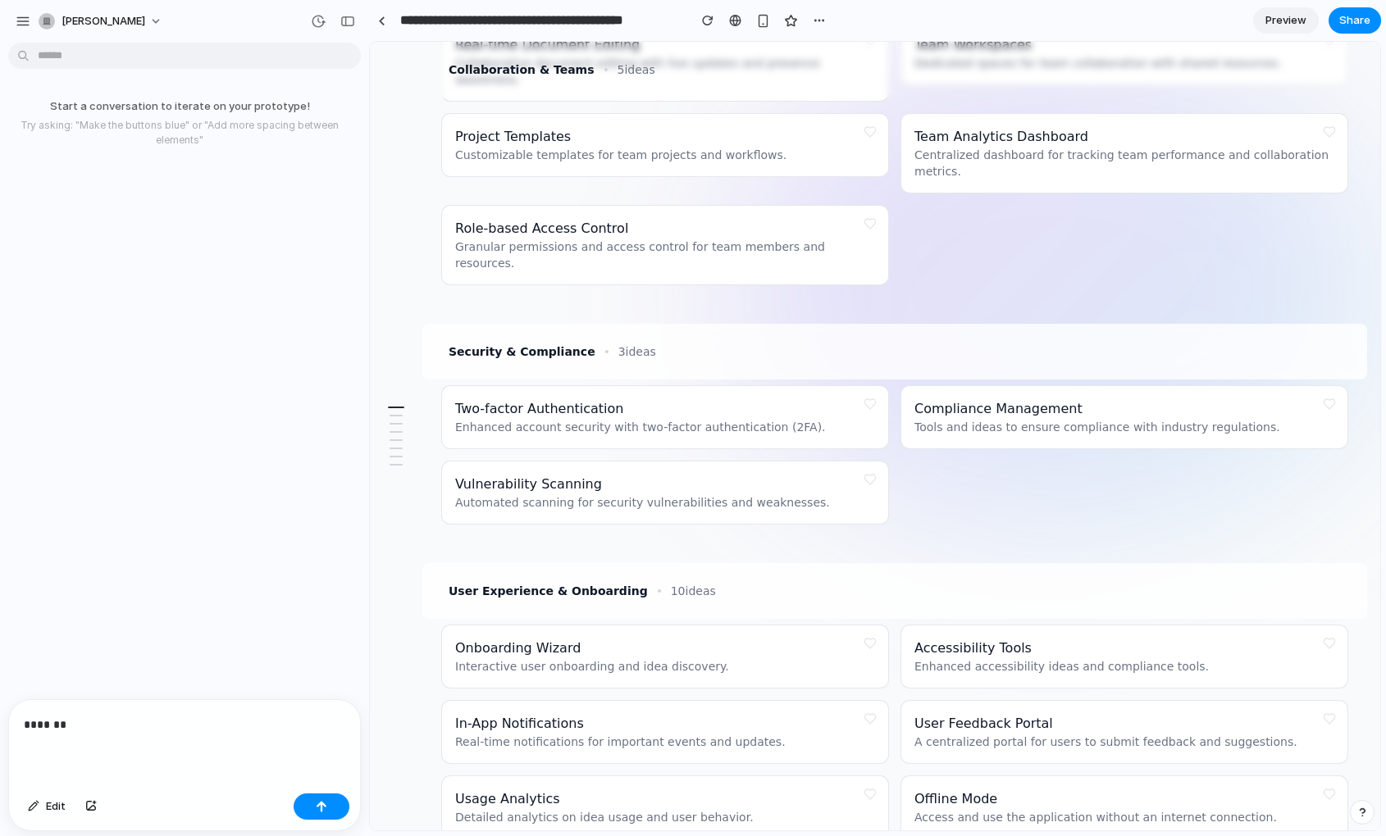
click at [397, 426] on div at bounding box center [396, 436] width 26 height 72
click at [877, 393] on button at bounding box center [869, 404] width 23 height 23
click at [1188, 393] on button at bounding box center [1329, 404] width 23 height 23
click at [877, 468] on button at bounding box center [869, 479] width 23 height 23
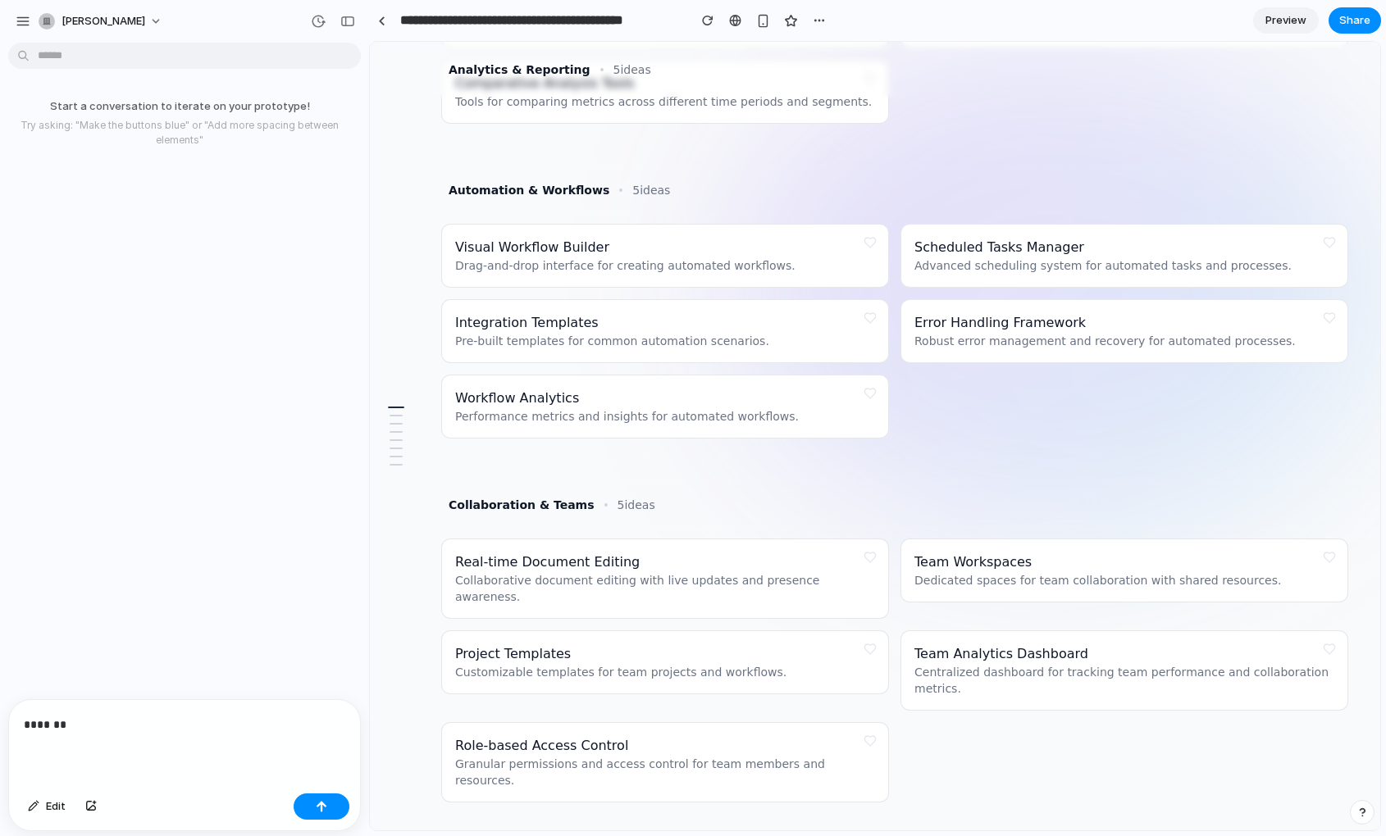
scroll to position [0, 0]
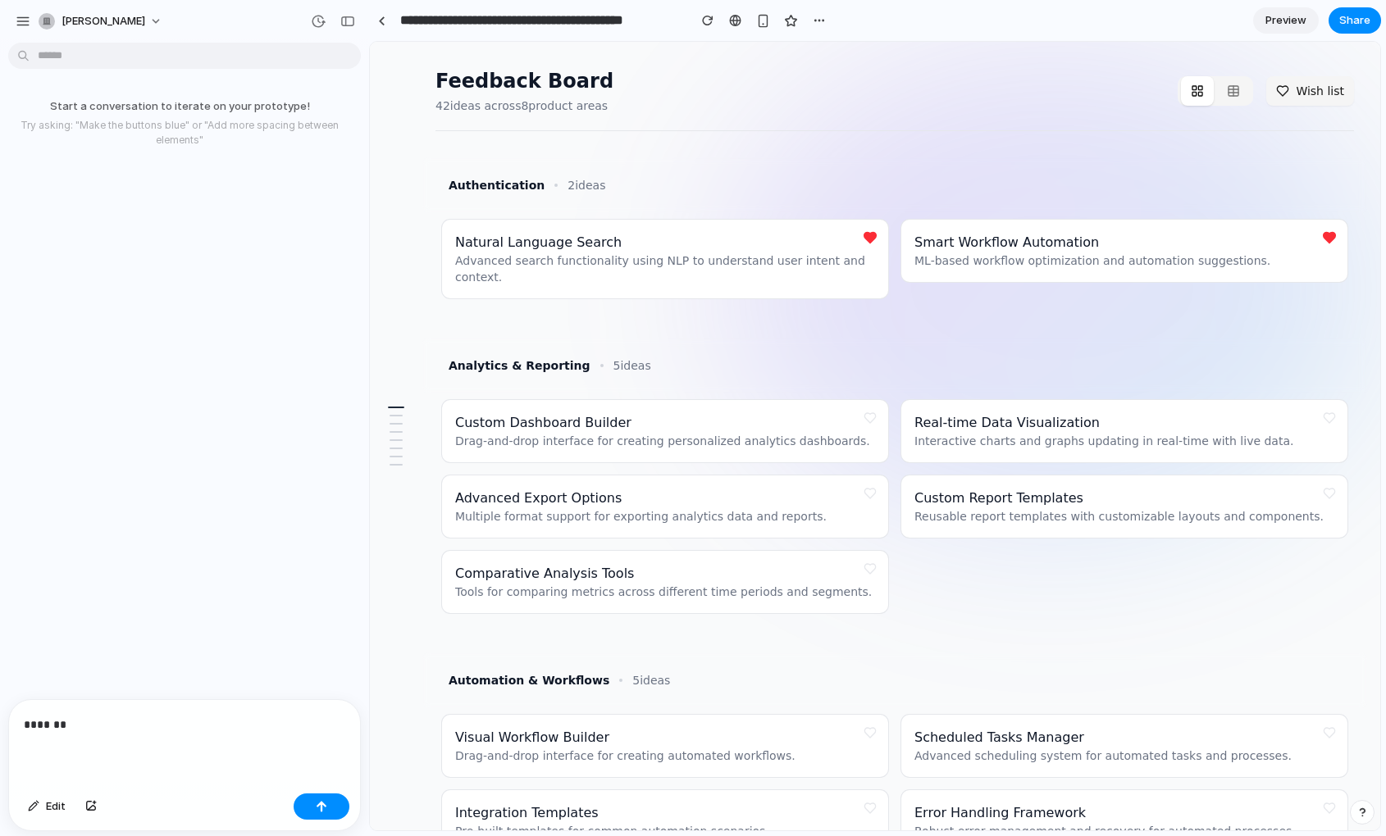
click at [1188, 89] on button "Wish list" at bounding box center [1310, 91] width 88 height 30
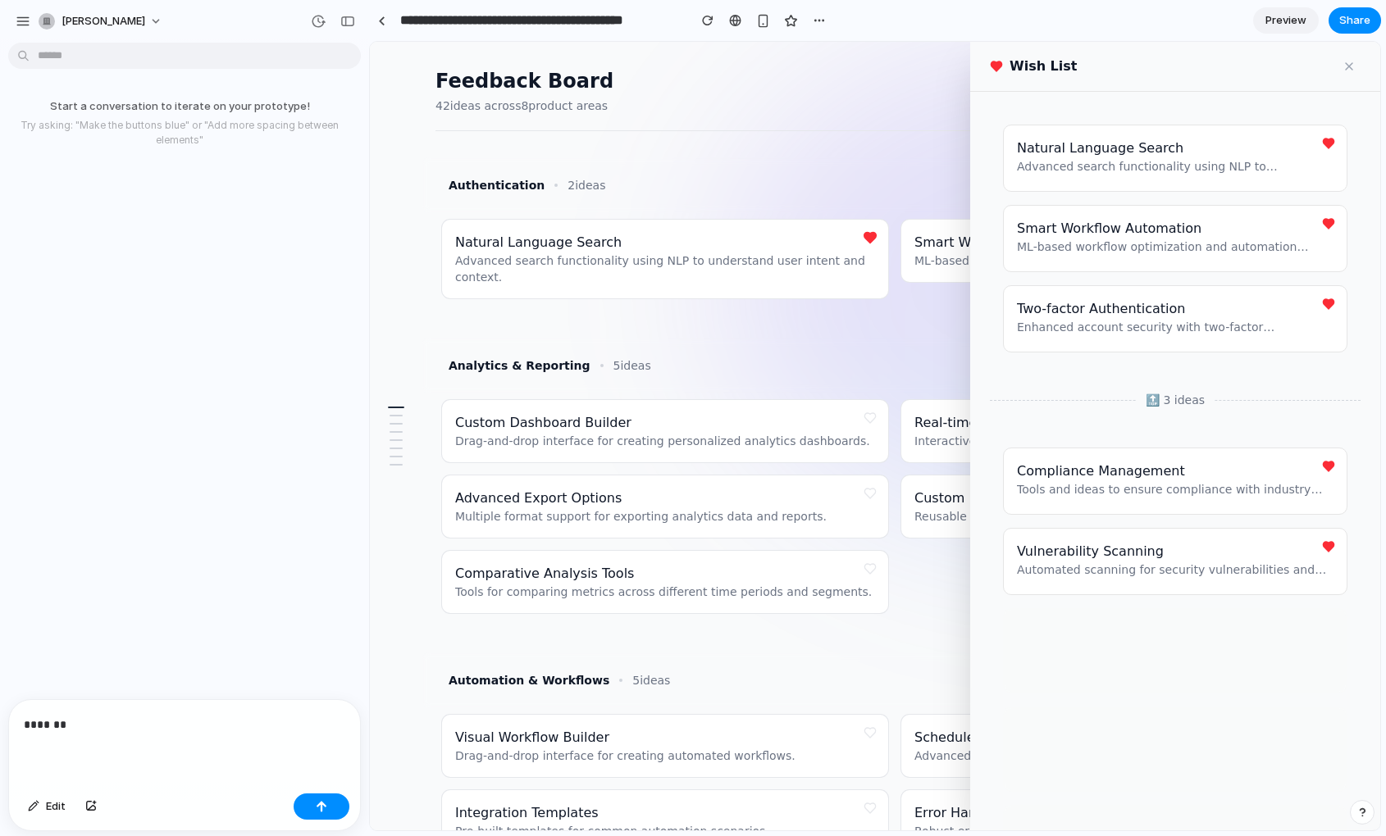
click at [1188, 68] on button at bounding box center [1348, 66] width 23 height 23
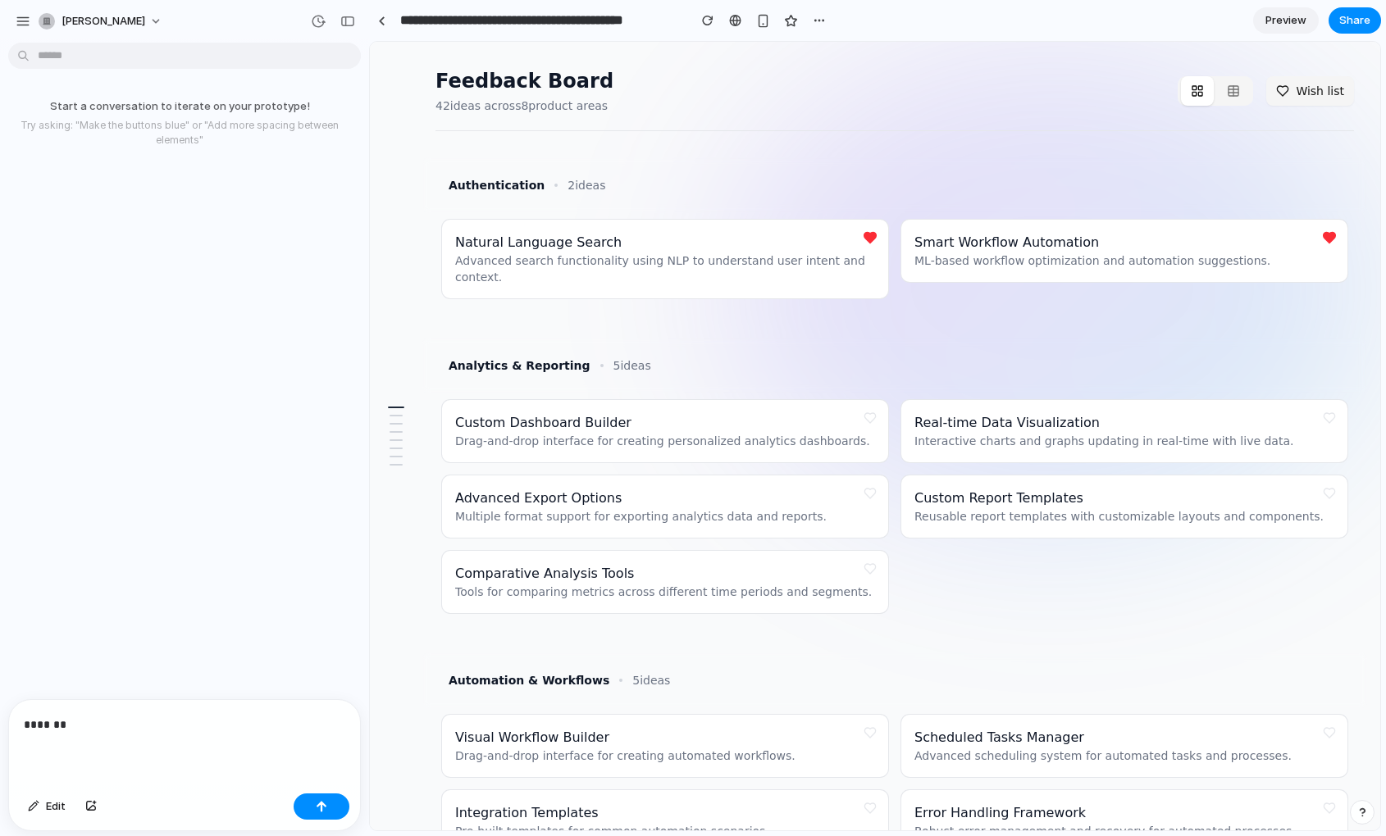
click at [866, 420] on button at bounding box center [869, 418] width 23 height 23
click at [873, 491] on button at bounding box center [869, 493] width 23 height 23
click at [877, 567] on button at bounding box center [869, 569] width 23 height 23
click at [1188, 419] on button at bounding box center [1329, 418] width 23 height 23
click at [1188, 496] on button at bounding box center [1329, 493] width 23 height 23
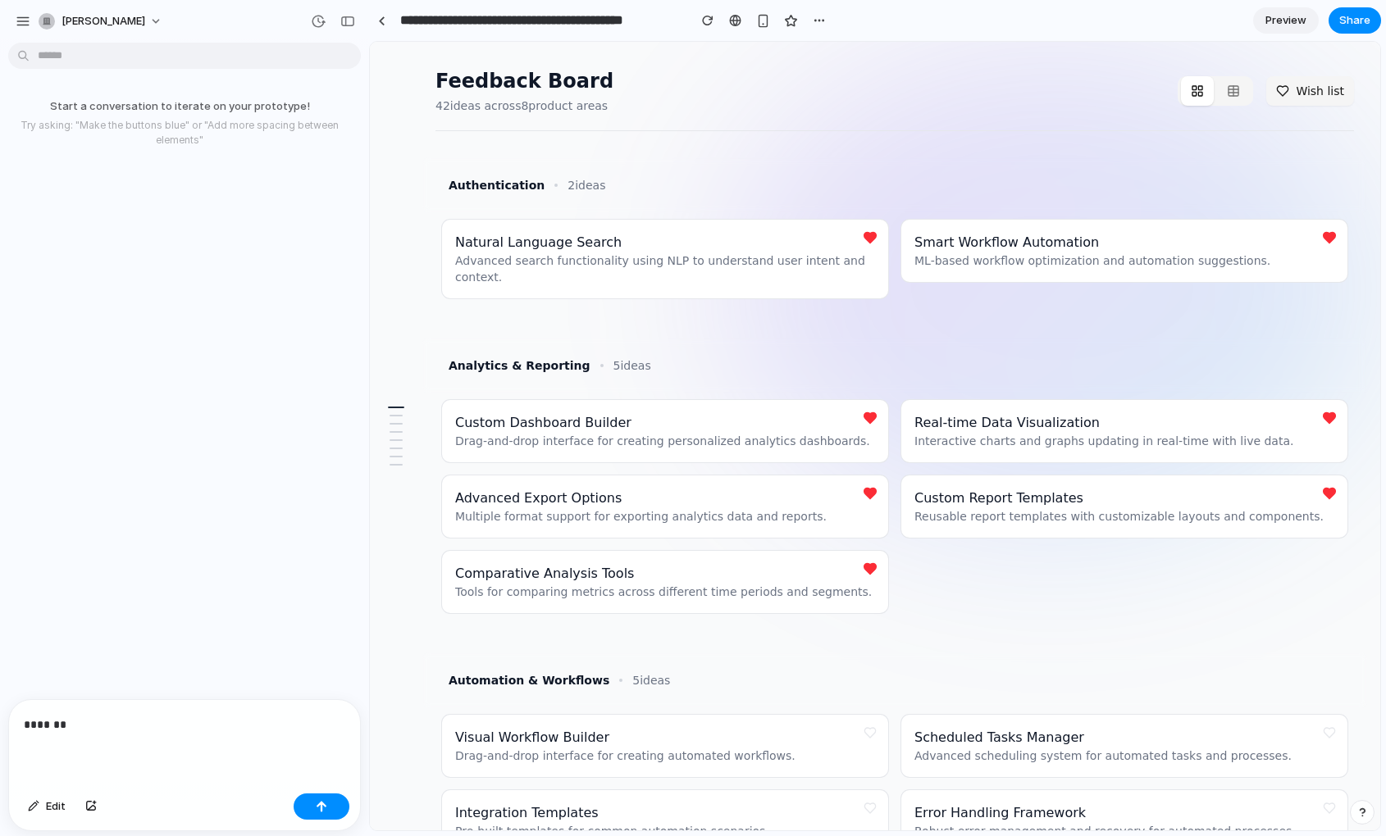
click at [175, 713] on div "*******" at bounding box center [184, 743] width 351 height 87
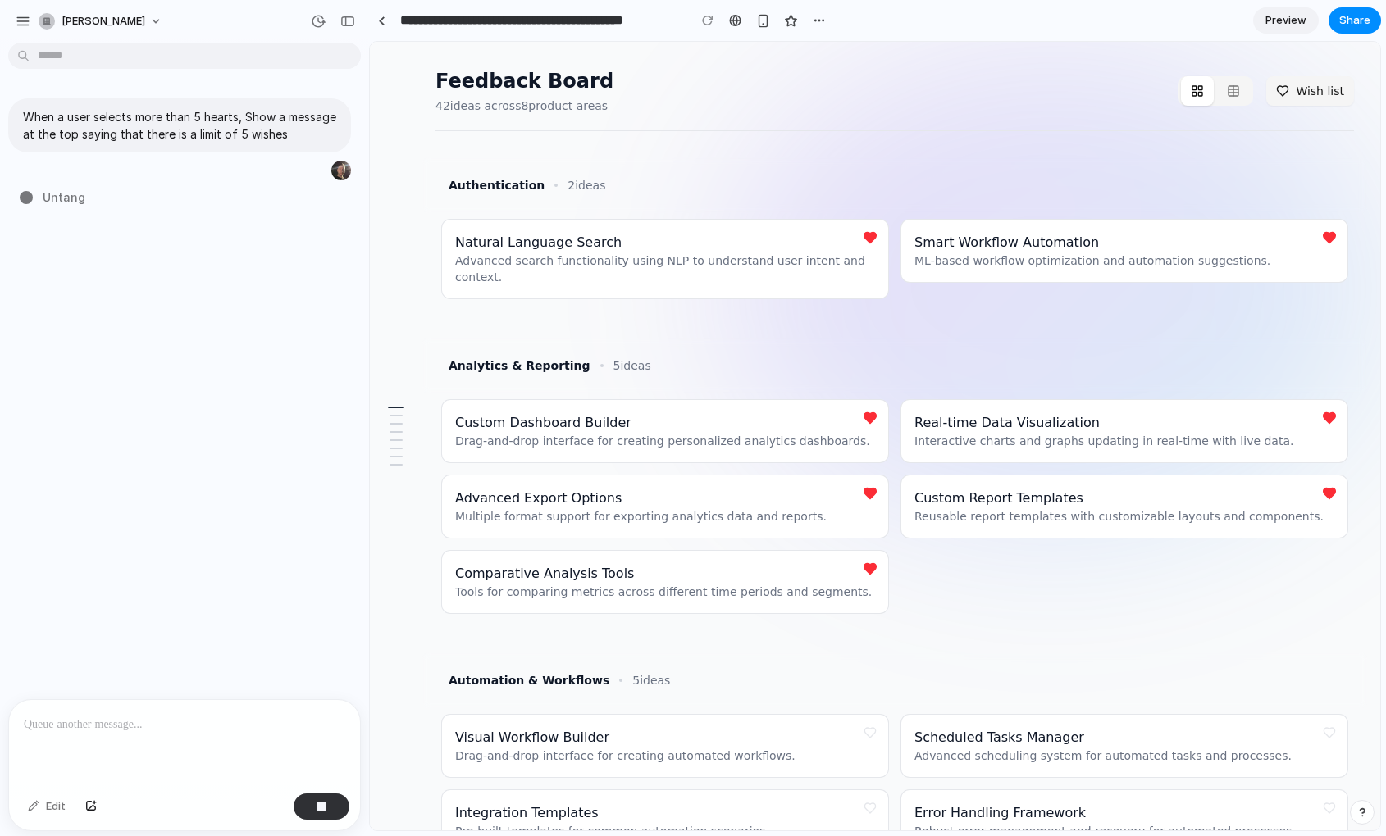
type input "**********"
